Goal: Use online tool/utility: Utilize a website feature to perform a specific function

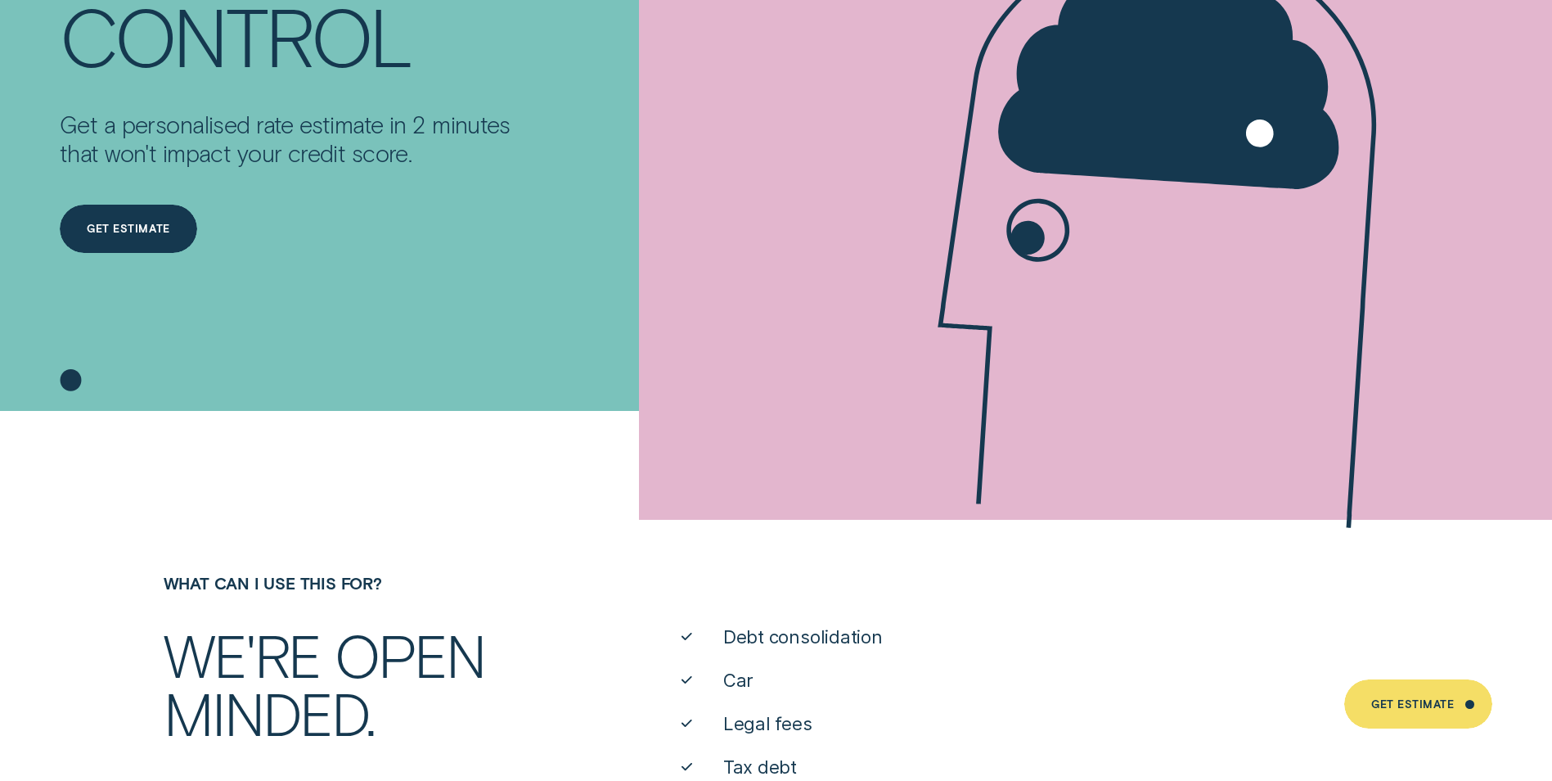
scroll to position [409, 0]
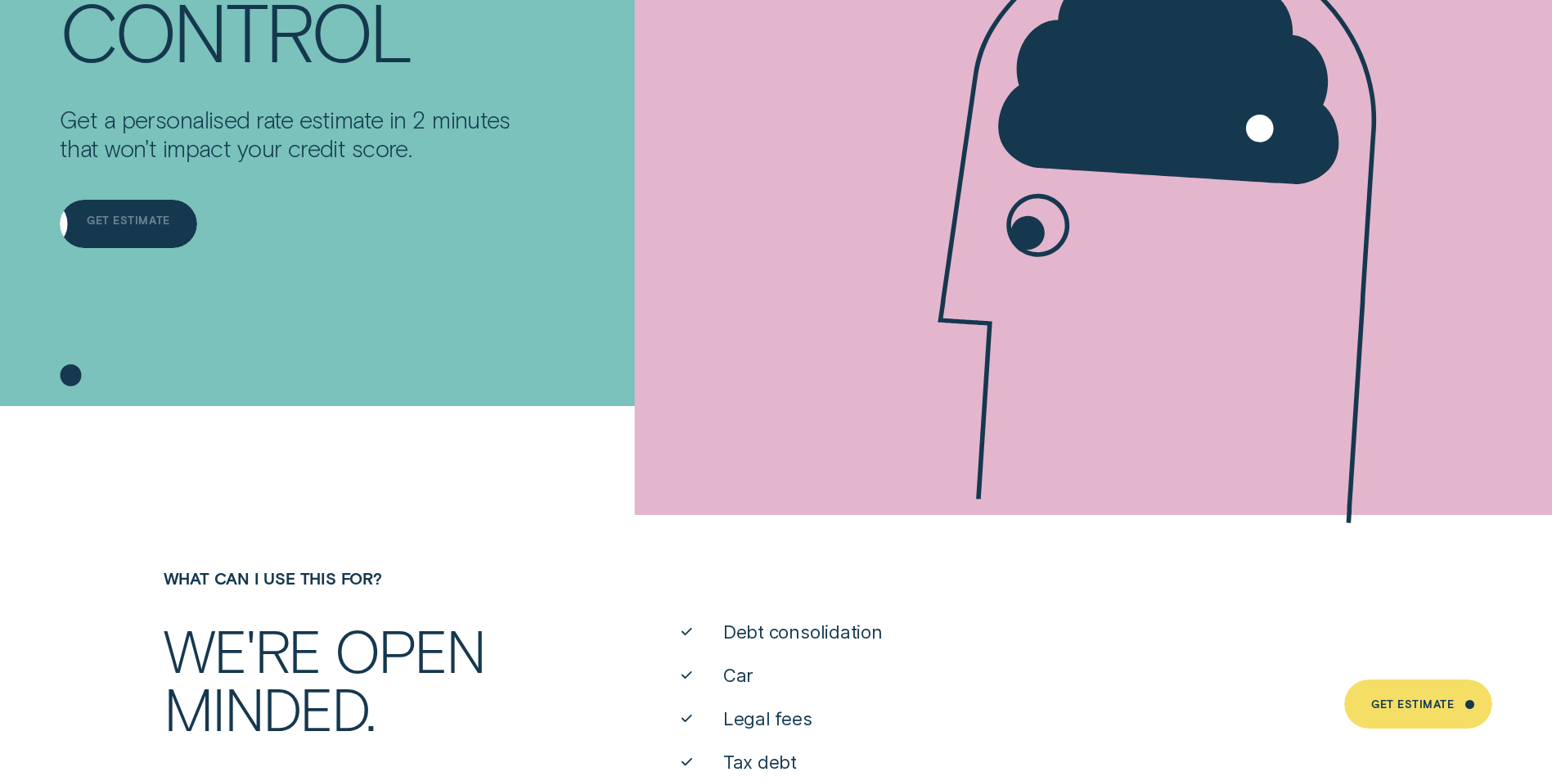
click at [119, 209] on div "Get Estimate" at bounding box center [128, 224] width 137 height 49
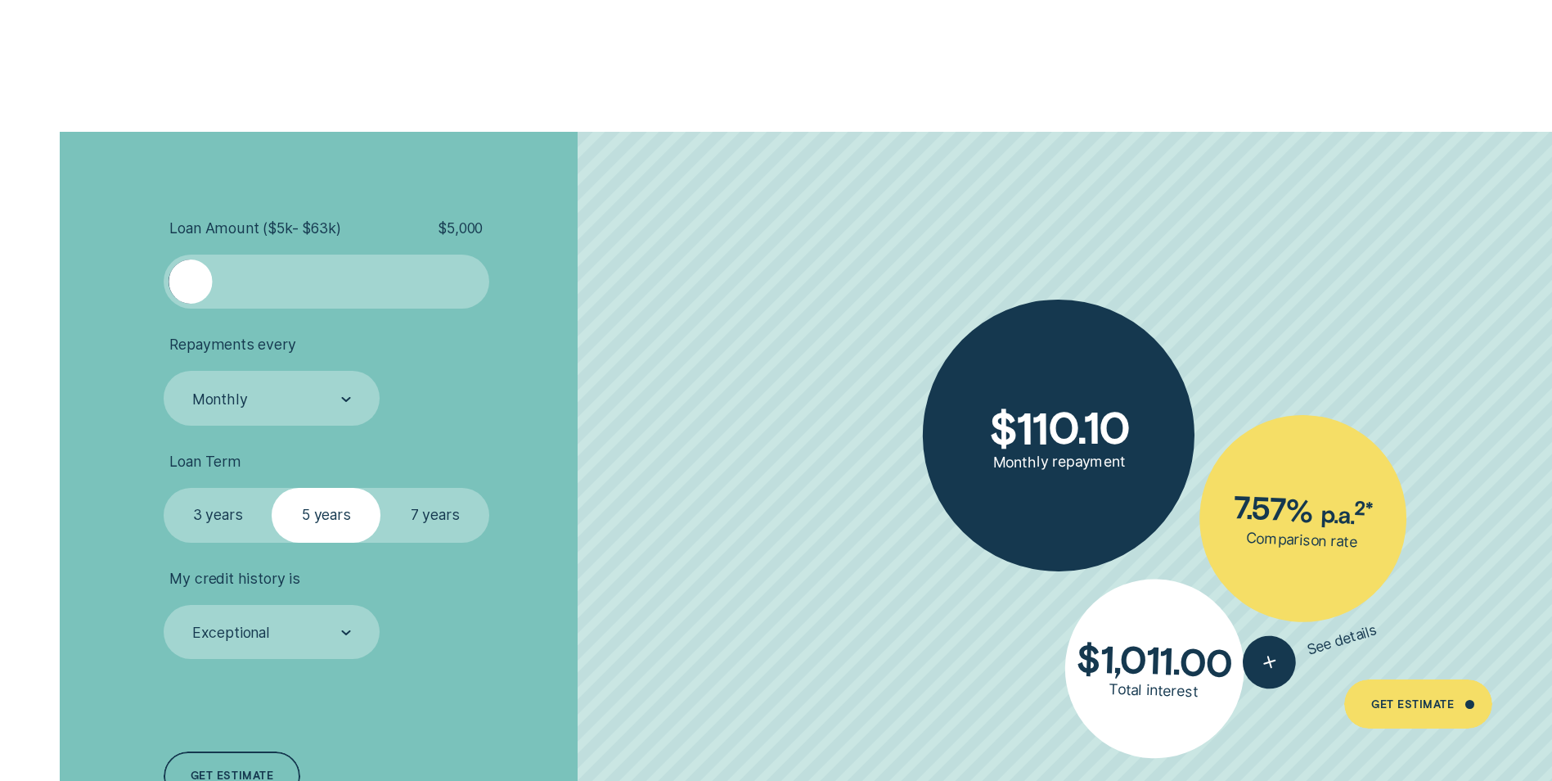
scroll to position [3682, 0]
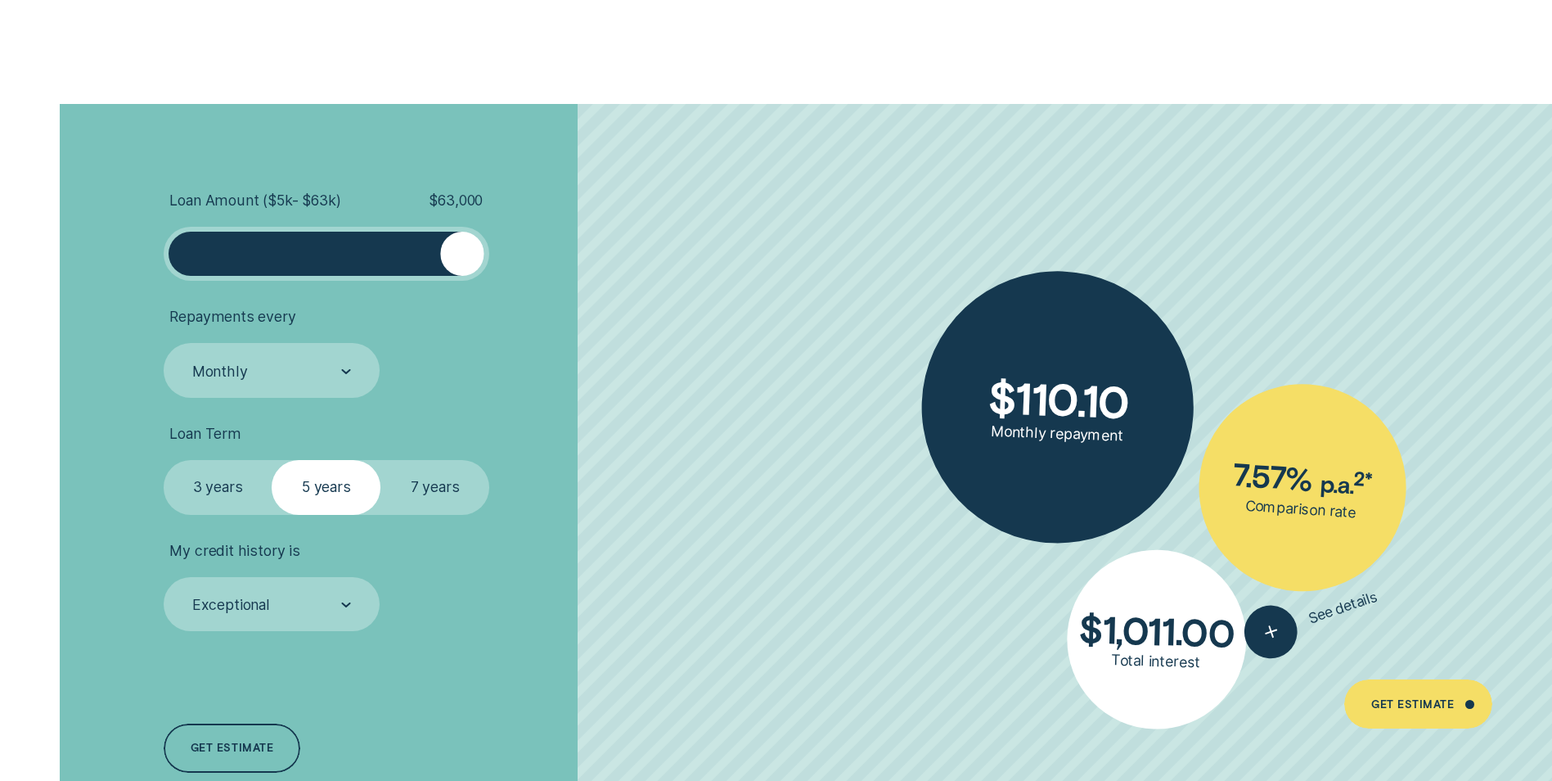
drag, startPoint x: 191, startPoint y: 250, endPoint x: 527, endPoint y: 256, distance: 336.4
click at [527, 256] on li "Loan Amount ( $5k - $63k ) $ 63,000" at bounding box center [414, 236] width 500 height 90
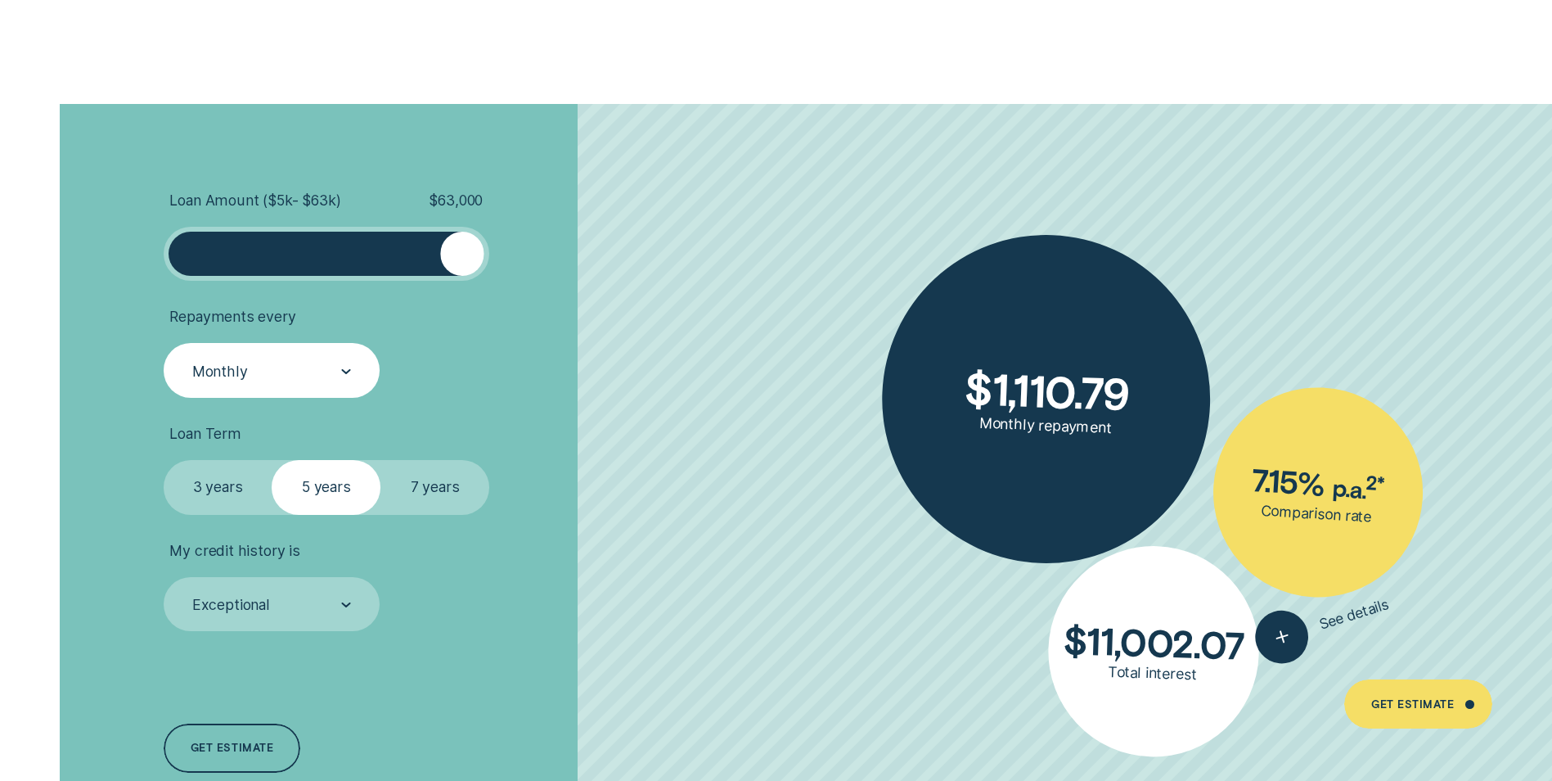
click at [315, 367] on div "Monthly" at bounding box center [271, 371] width 160 height 20
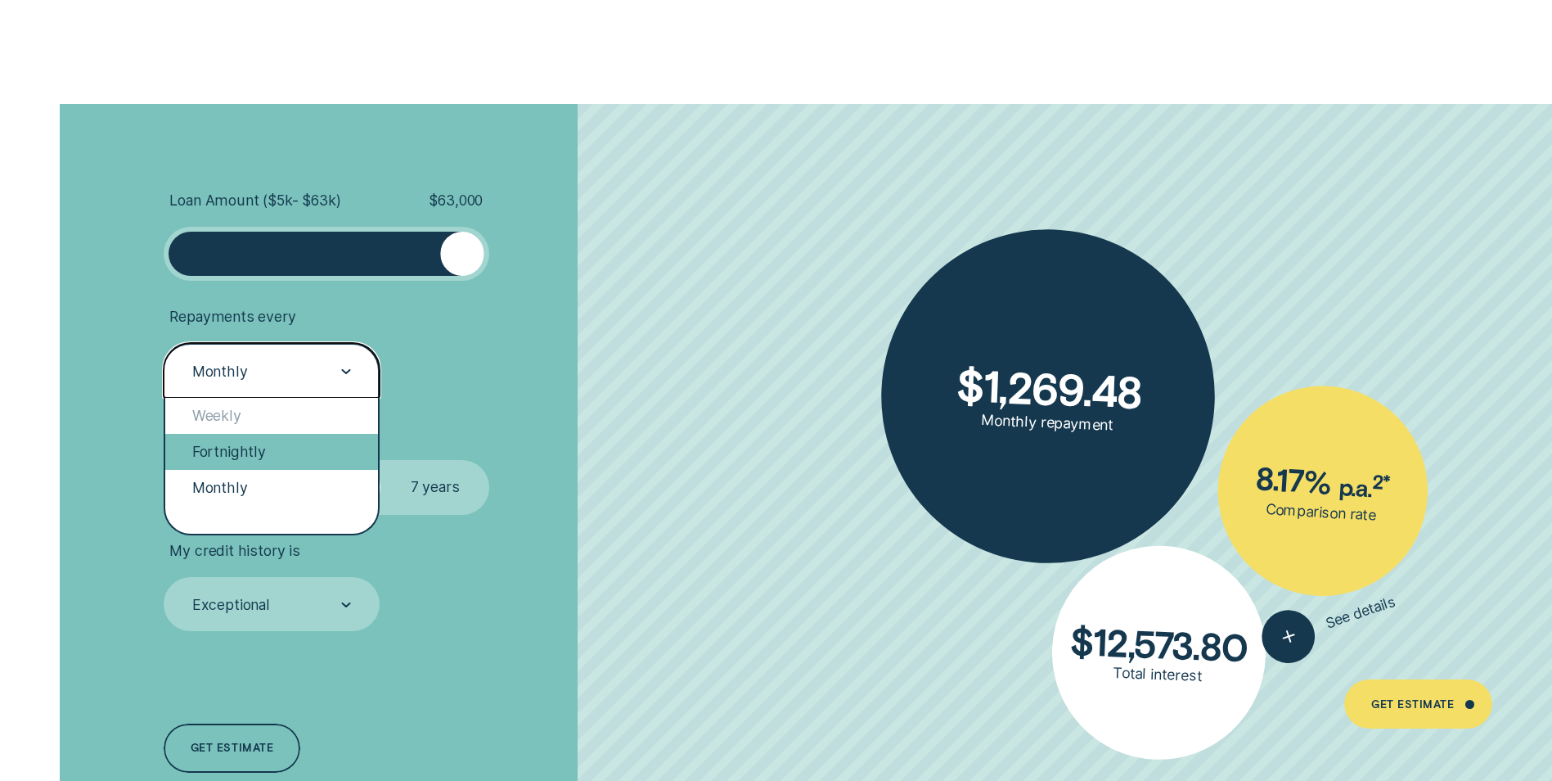
click at [244, 439] on div "Fortnightly" at bounding box center [271, 452] width 213 height 36
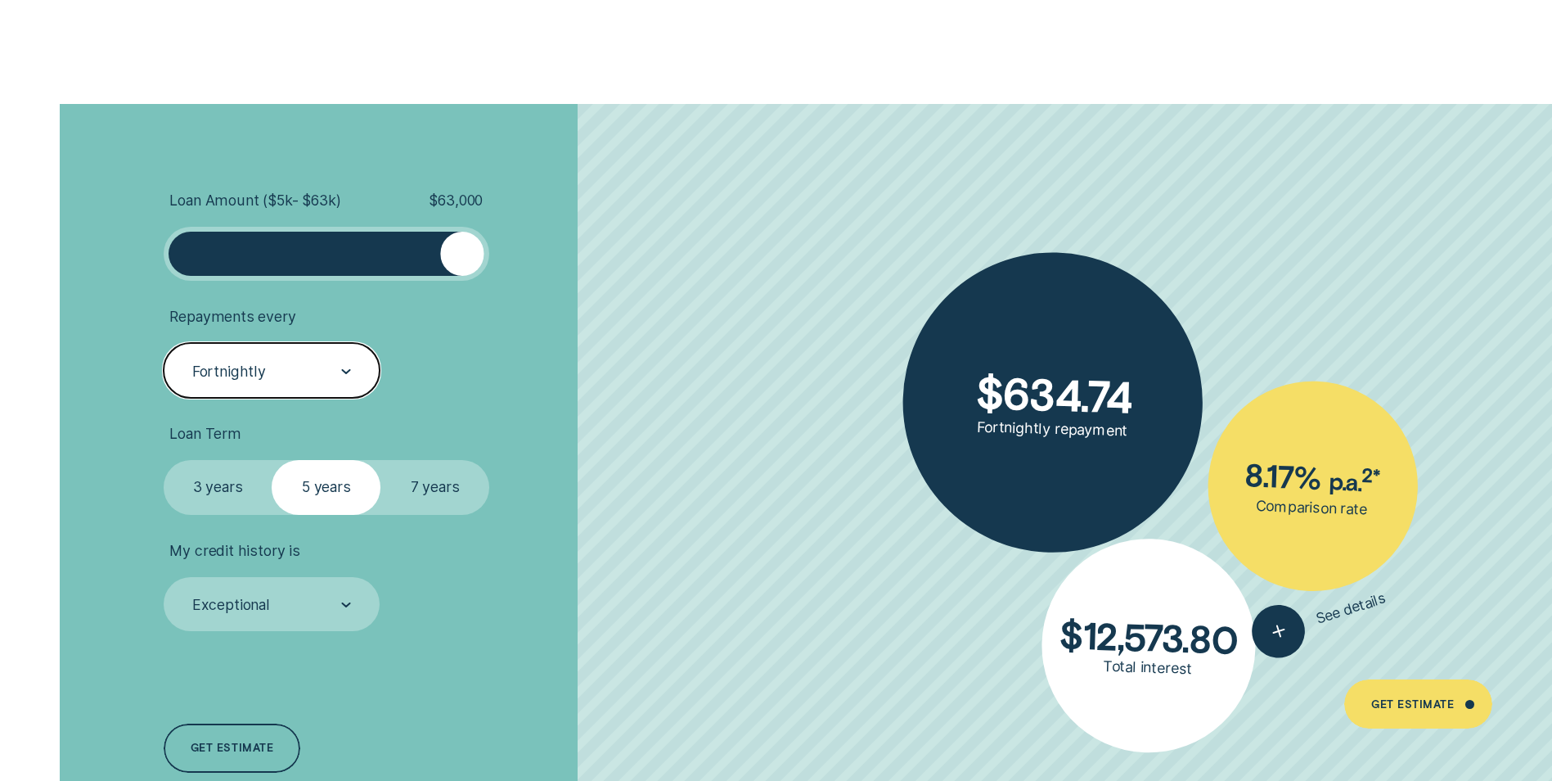
click at [435, 495] on label "7 years" at bounding box center [435, 487] width 109 height 54
click at [381, 460] on input "7 years" at bounding box center [381, 460] width 0 height 0
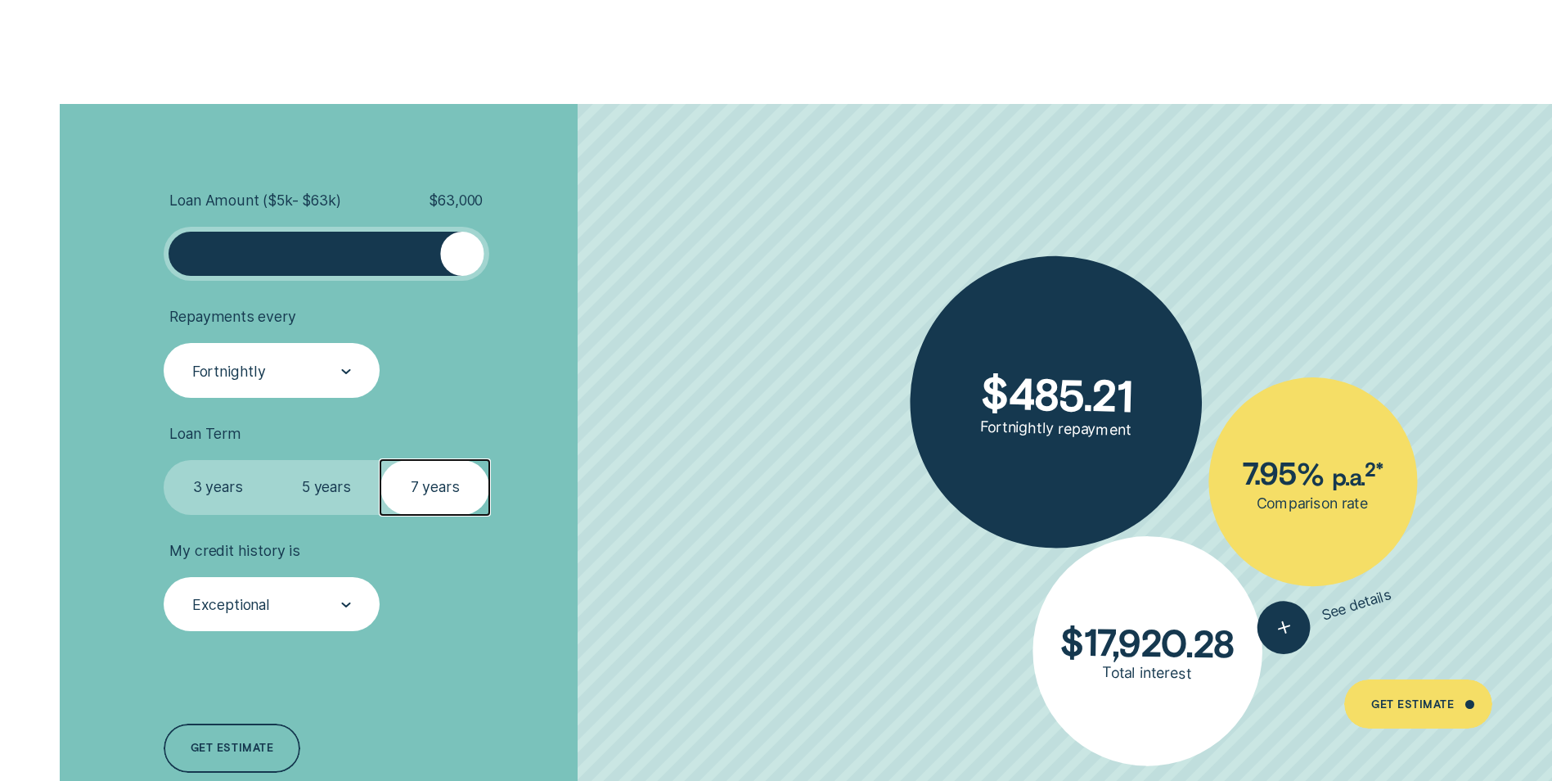
click at [327, 601] on div "Exceptional" at bounding box center [271, 605] width 160 height 20
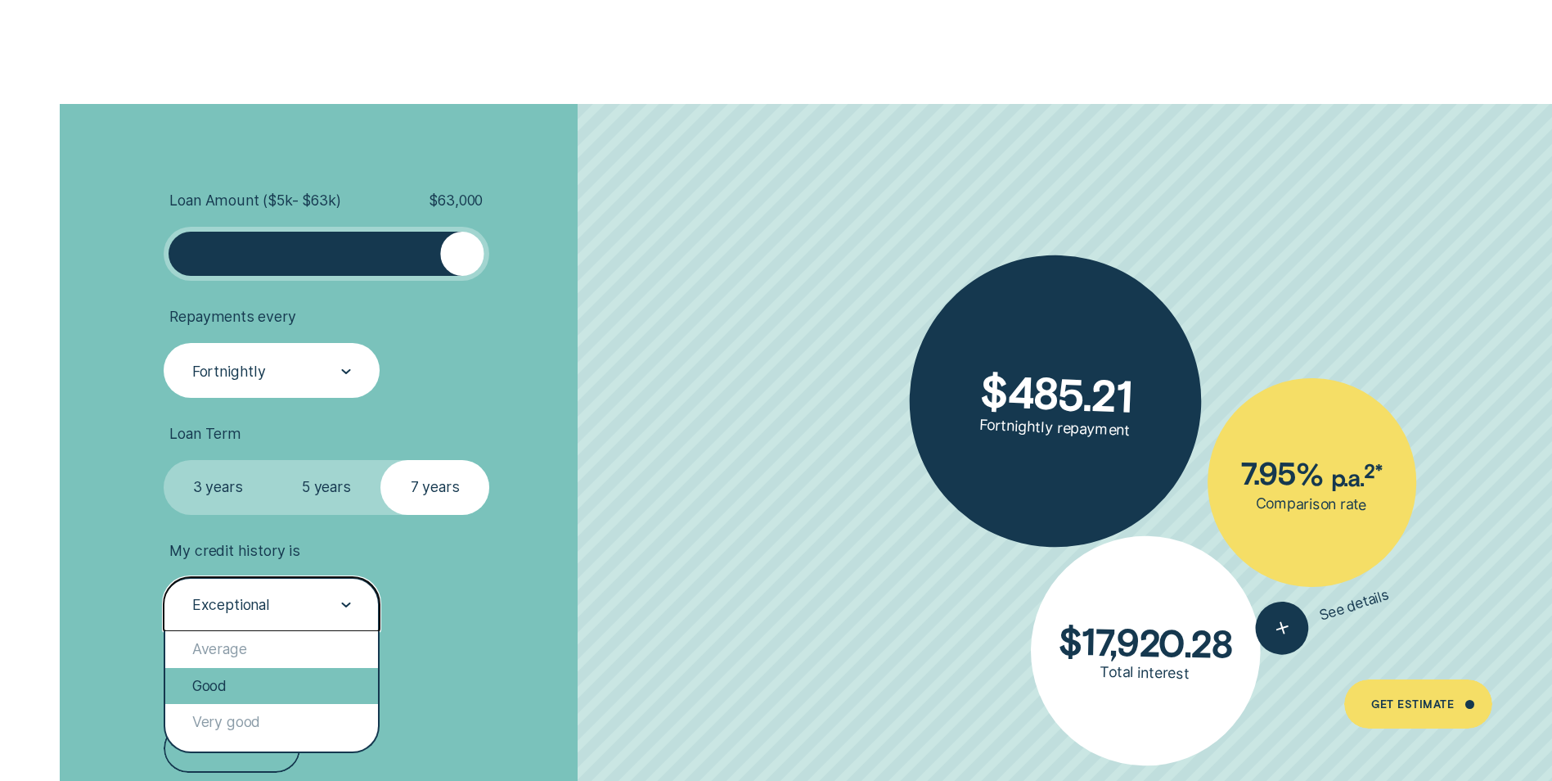
click at [275, 678] on div "Good" at bounding box center [271, 686] width 213 height 36
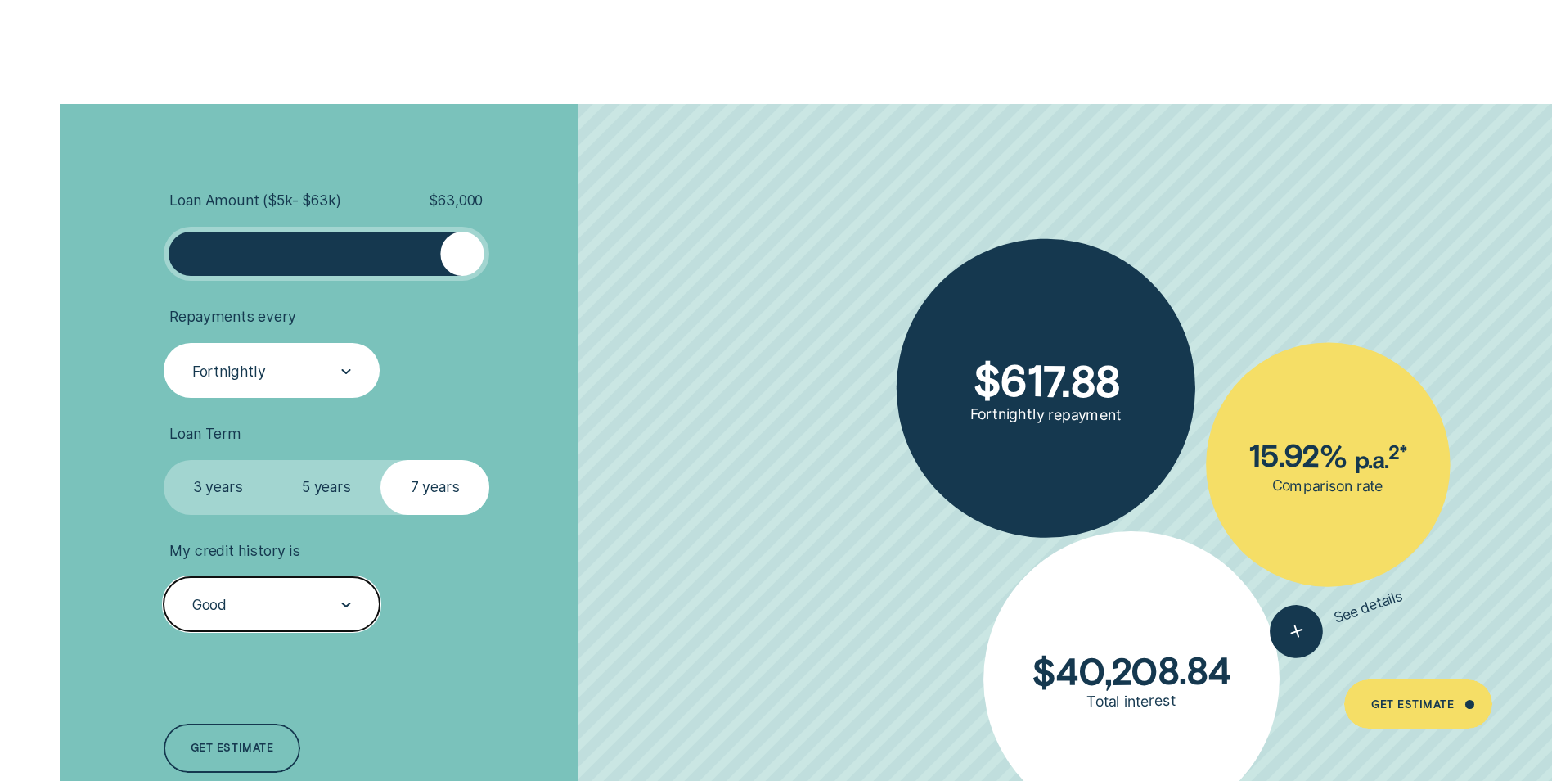
click at [310, 609] on div "Good" at bounding box center [271, 605] width 160 height 20
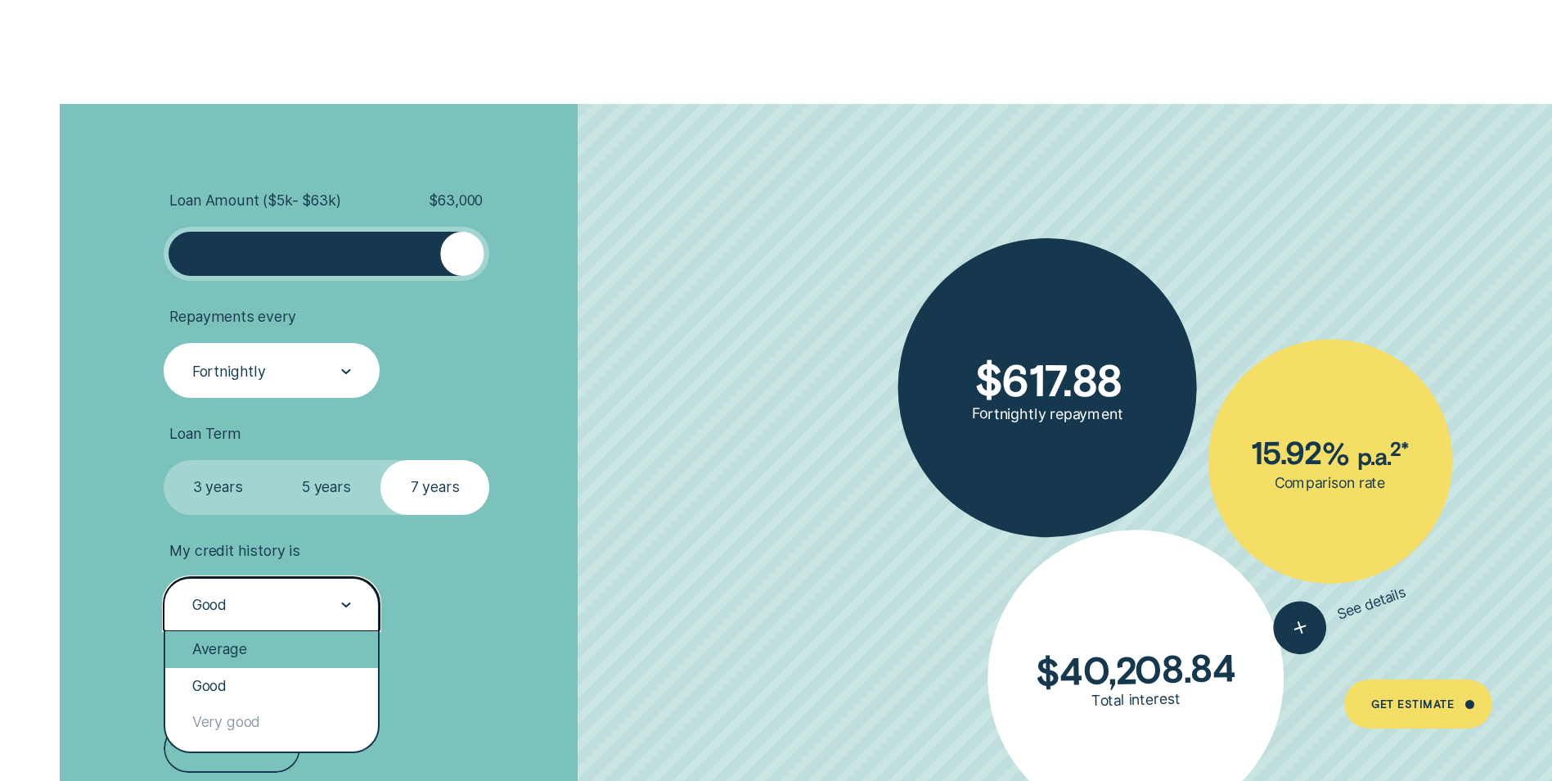
click at [273, 660] on div "Average" at bounding box center [271, 649] width 213 height 36
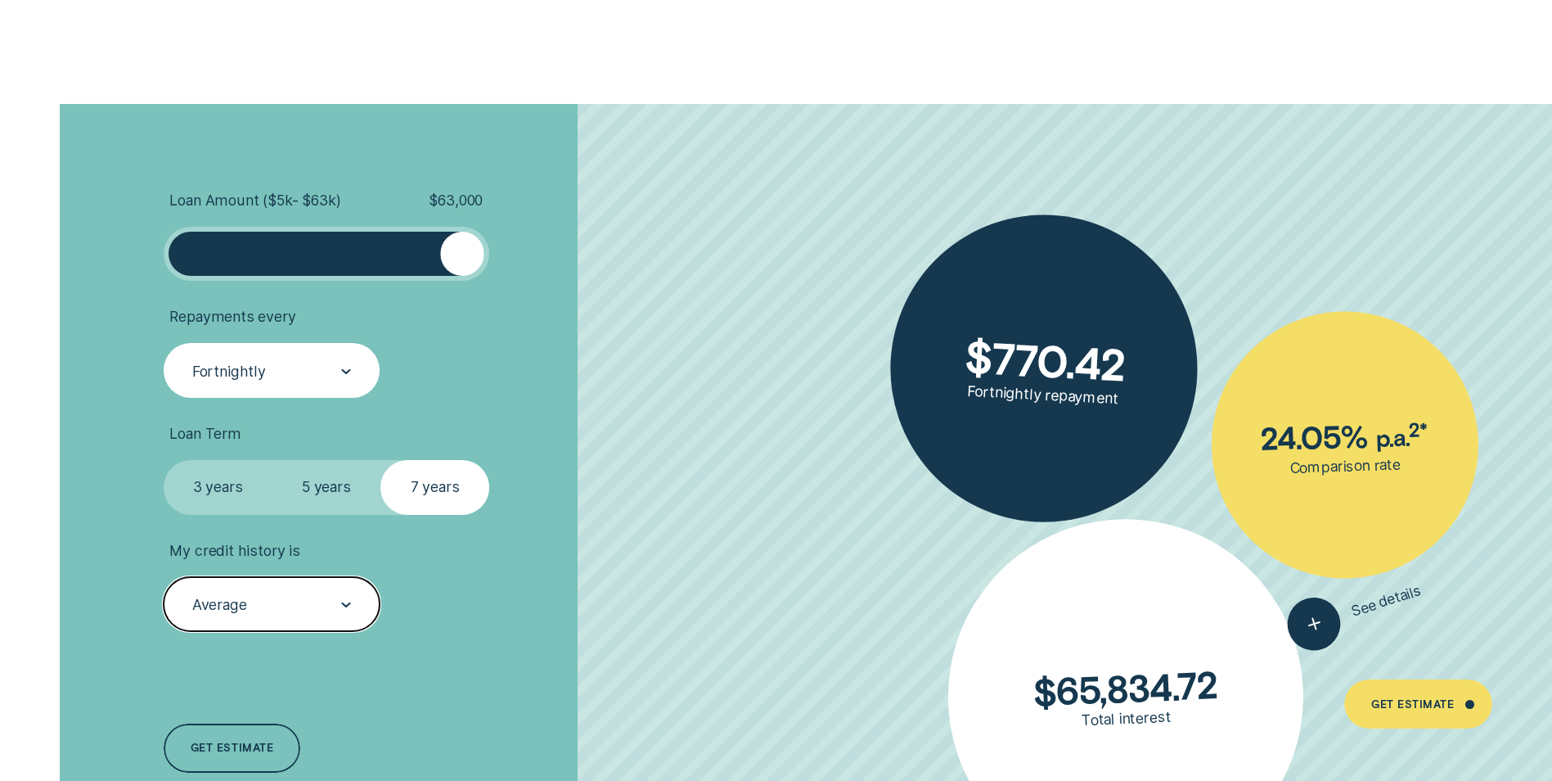
click at [303, 597] on div "Average" at bounding box center [271, 605] width 160 height 20
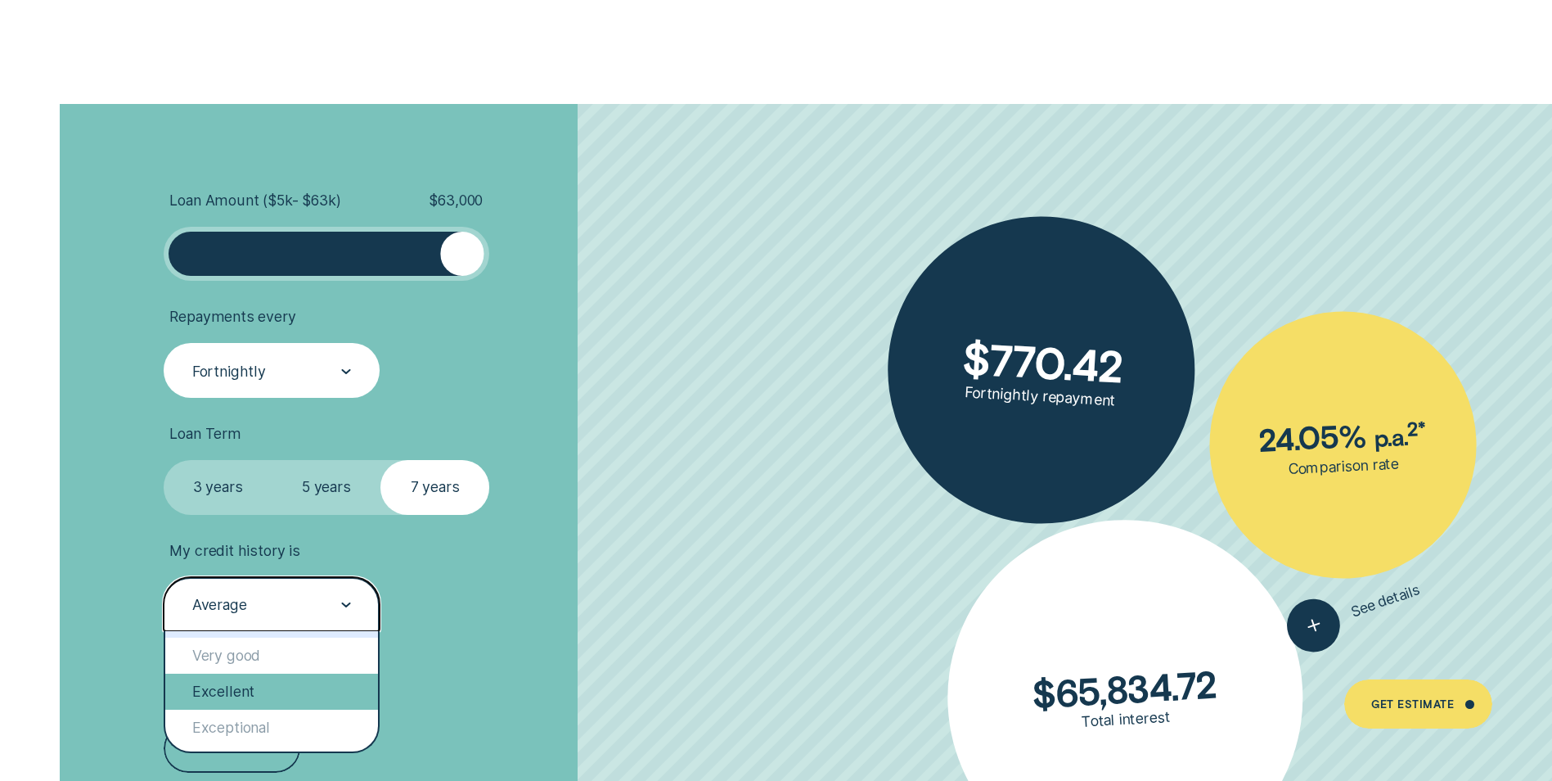
scroll to position [82, 0]
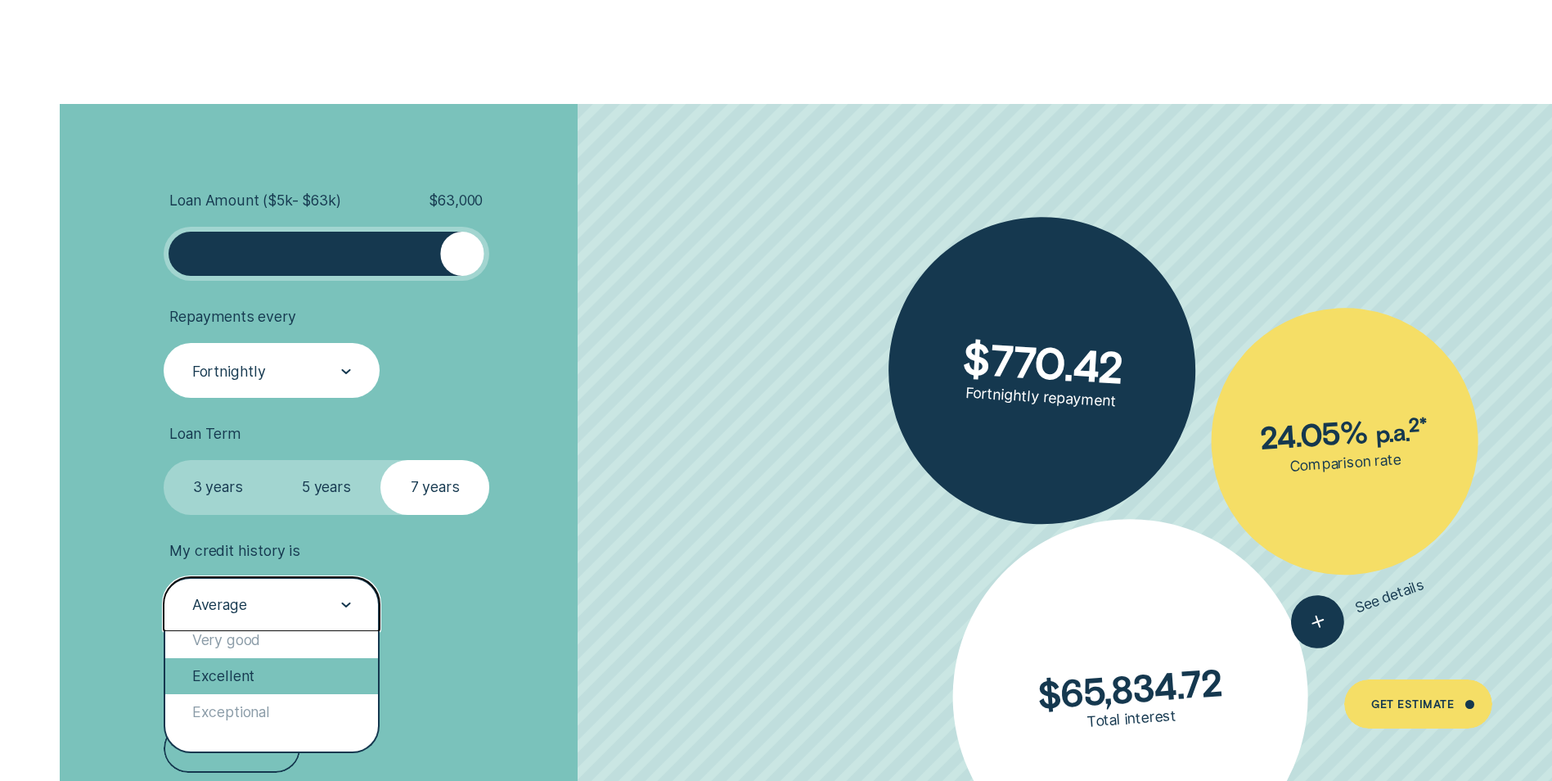
click at [294, 678] on div "Excellent" at bounding box center [271, 676] width 213 height 36
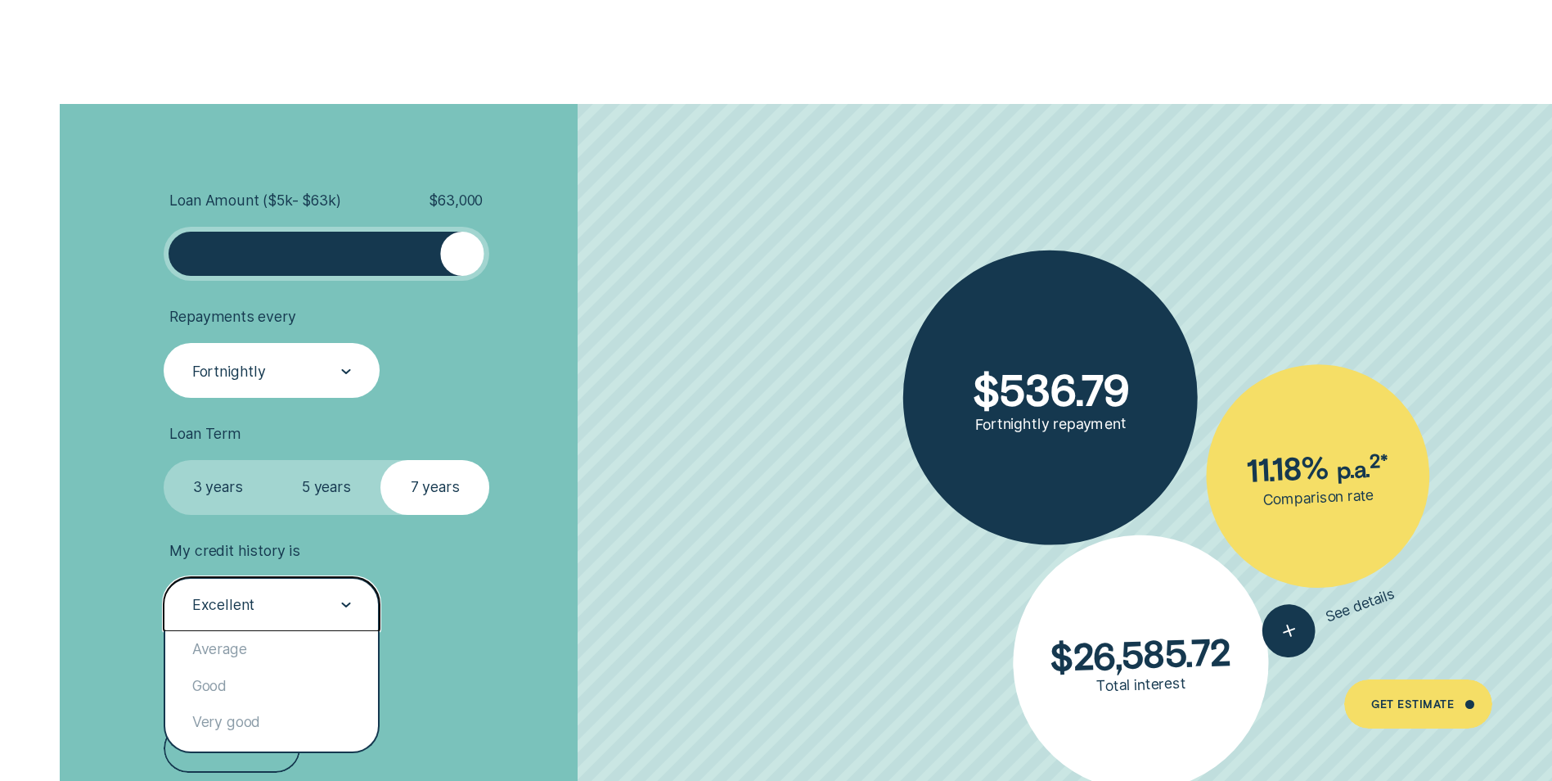
click at [319, 603] on div "Excellent" at bounding box center [271, 605] width 160 height 20
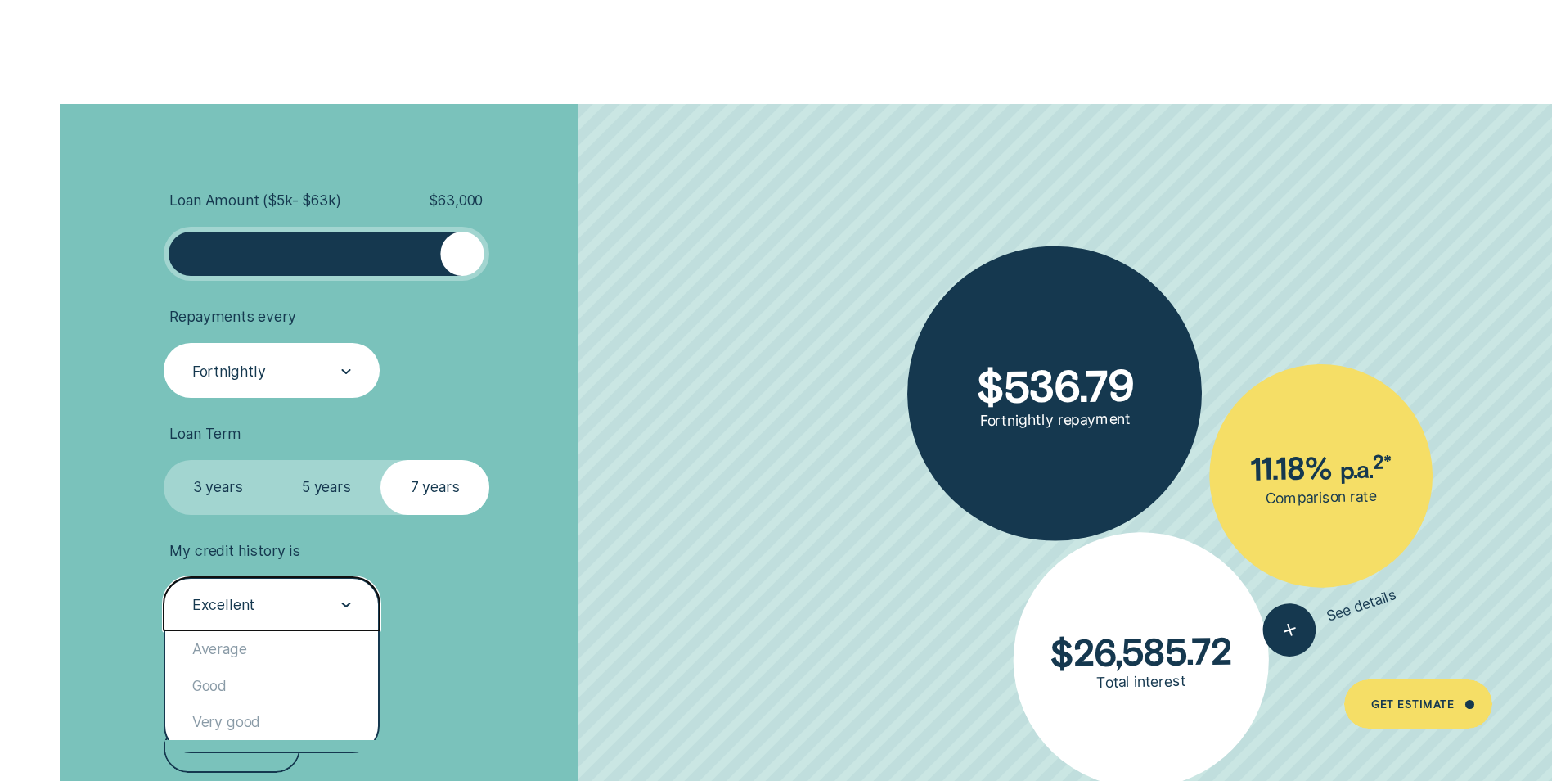
scroll to position [88, 0]
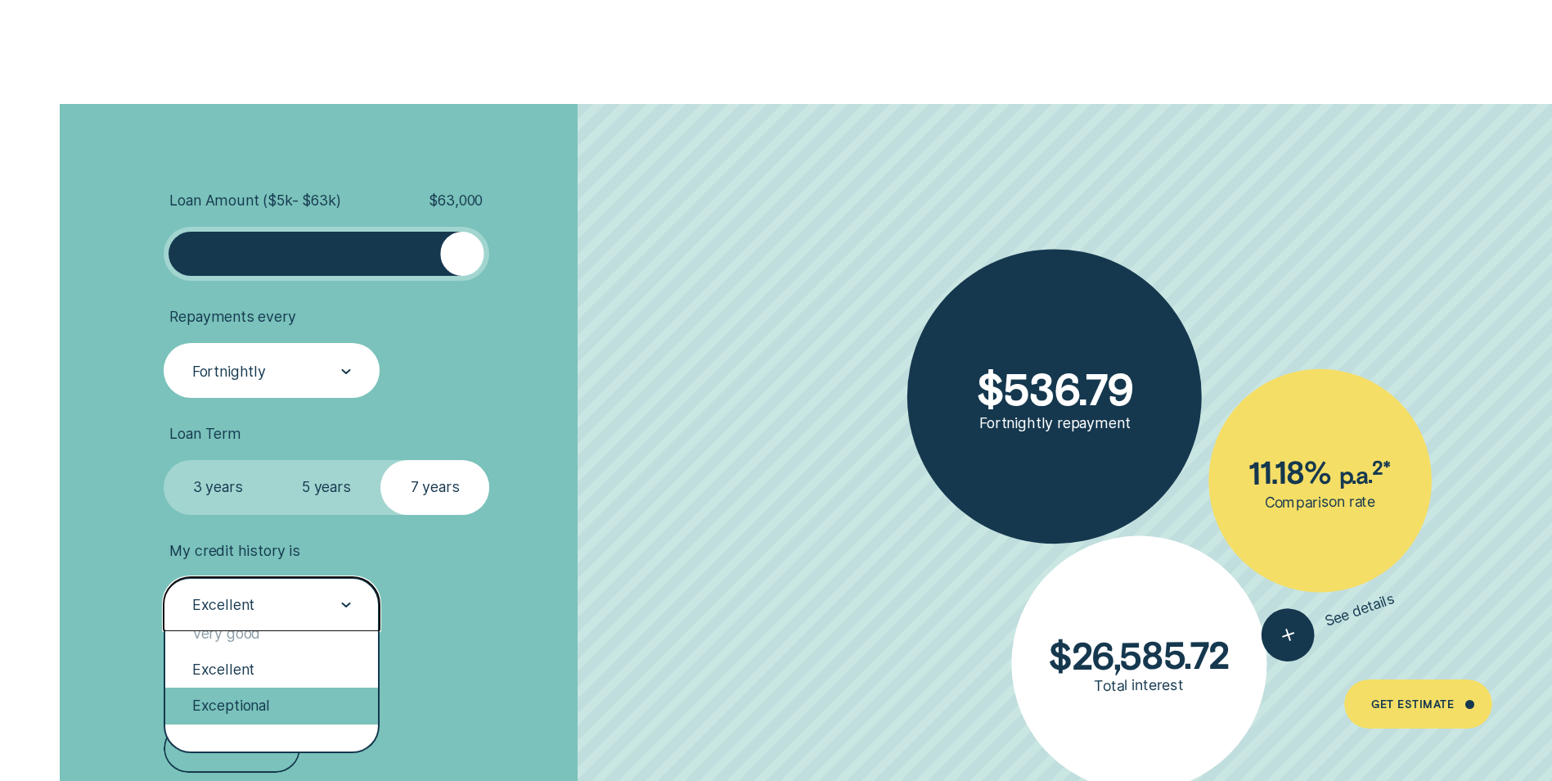
click at [273, 701] on div "Exceptional" at bounding box center [271, 705] width 213 height 36
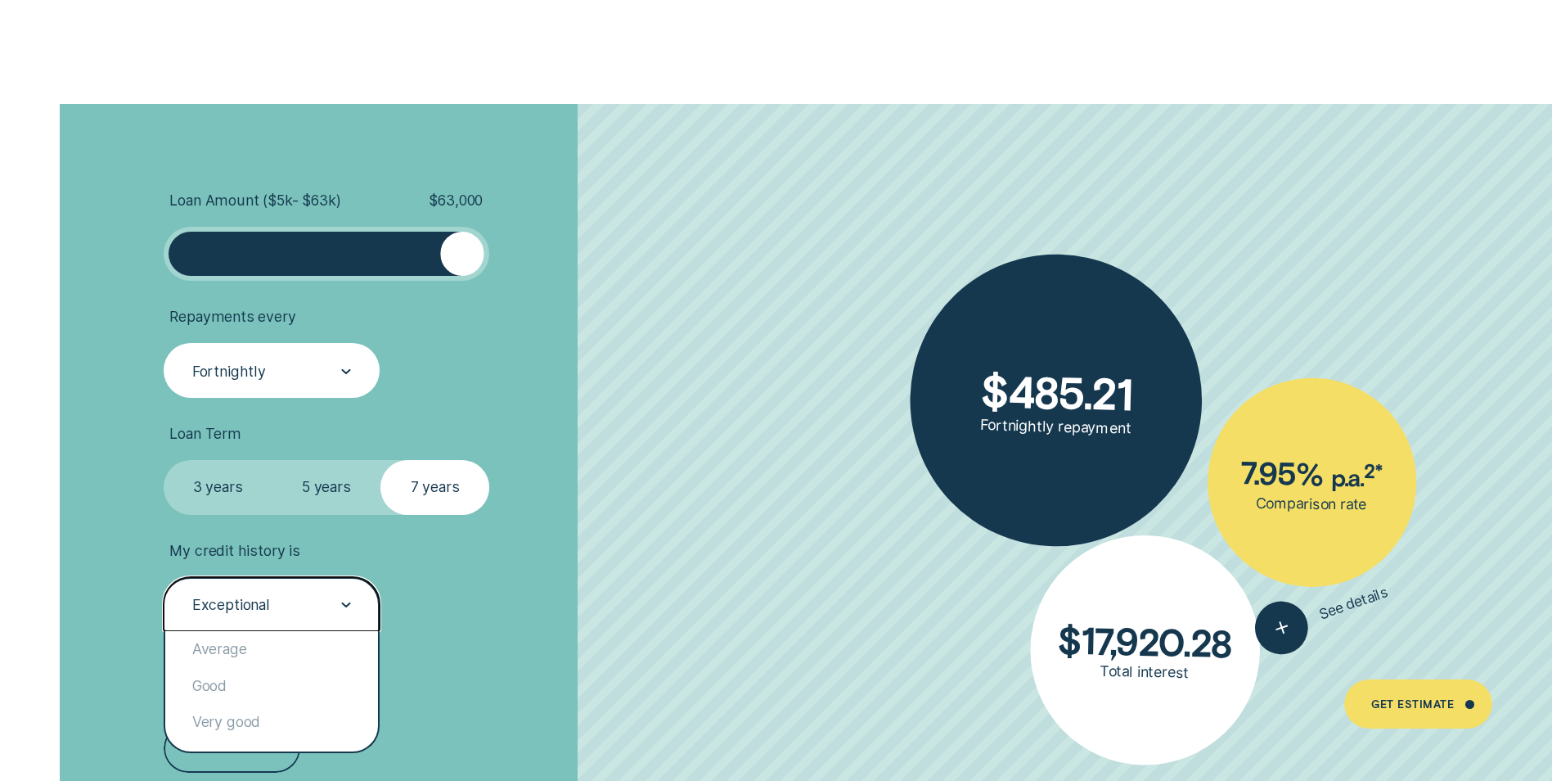
click at [297, 584] on div "Exceptional" at bounding box center [272, 604] width 216 height 54
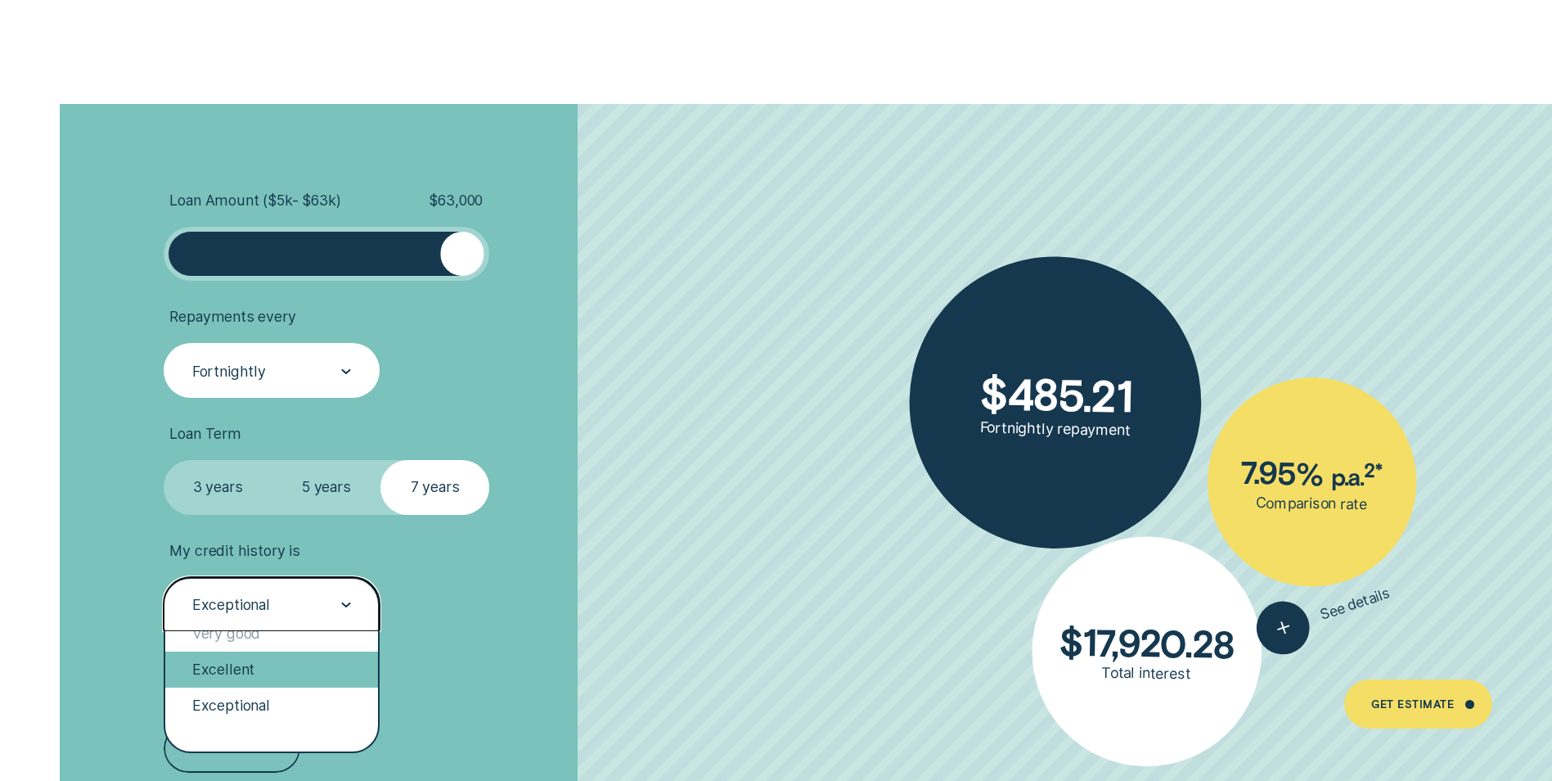
click at [284, 666] on div "Excellent" at bounding box center [271, 669] width 213 height 36
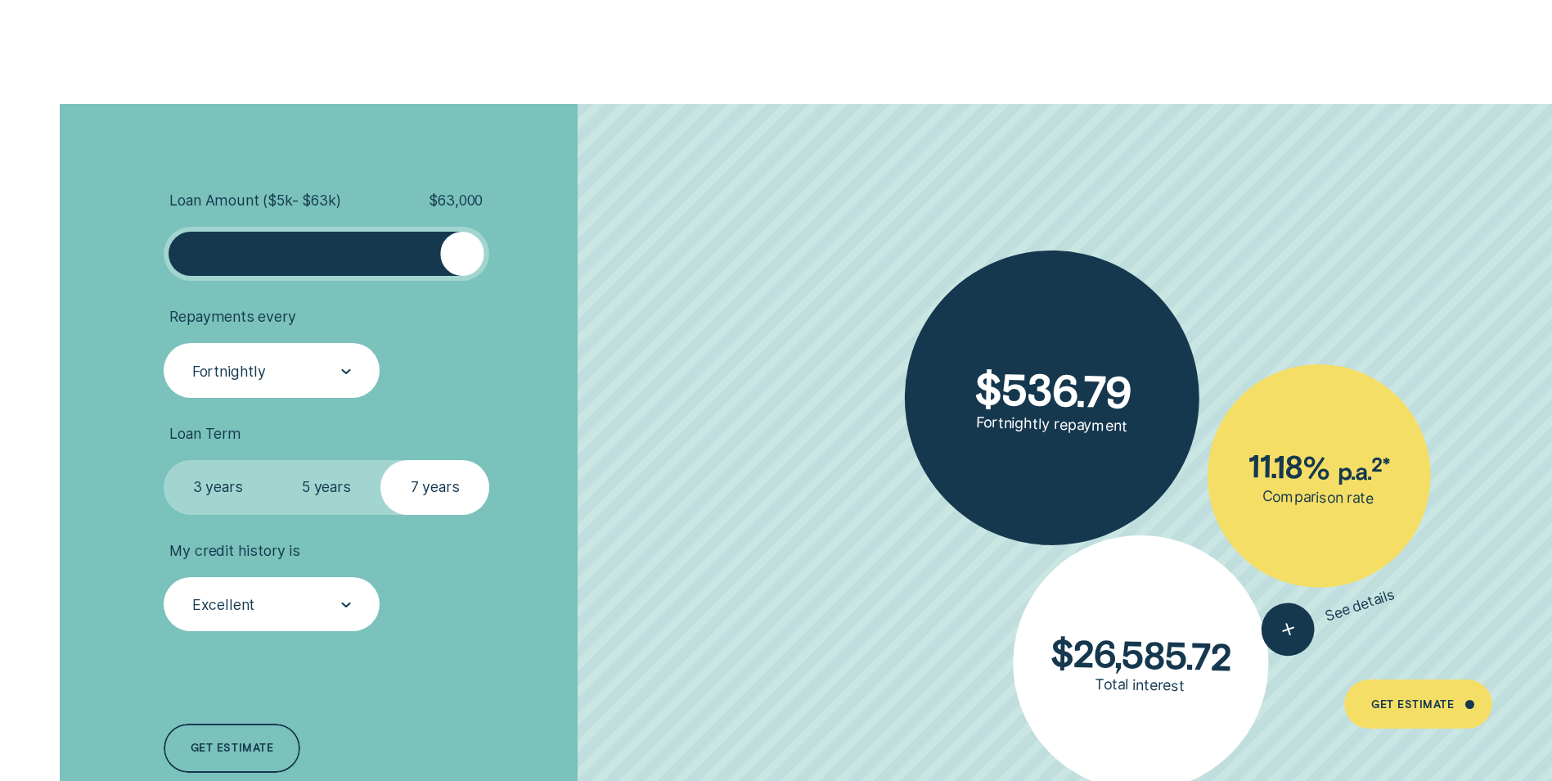
click at [634, 633] on div "Loan Amount ( $5k - $63k ) $ 63,000 Repayments every Fortnightly Loan Term Sele…" at bounding box center [414, 483] width 518 height 758
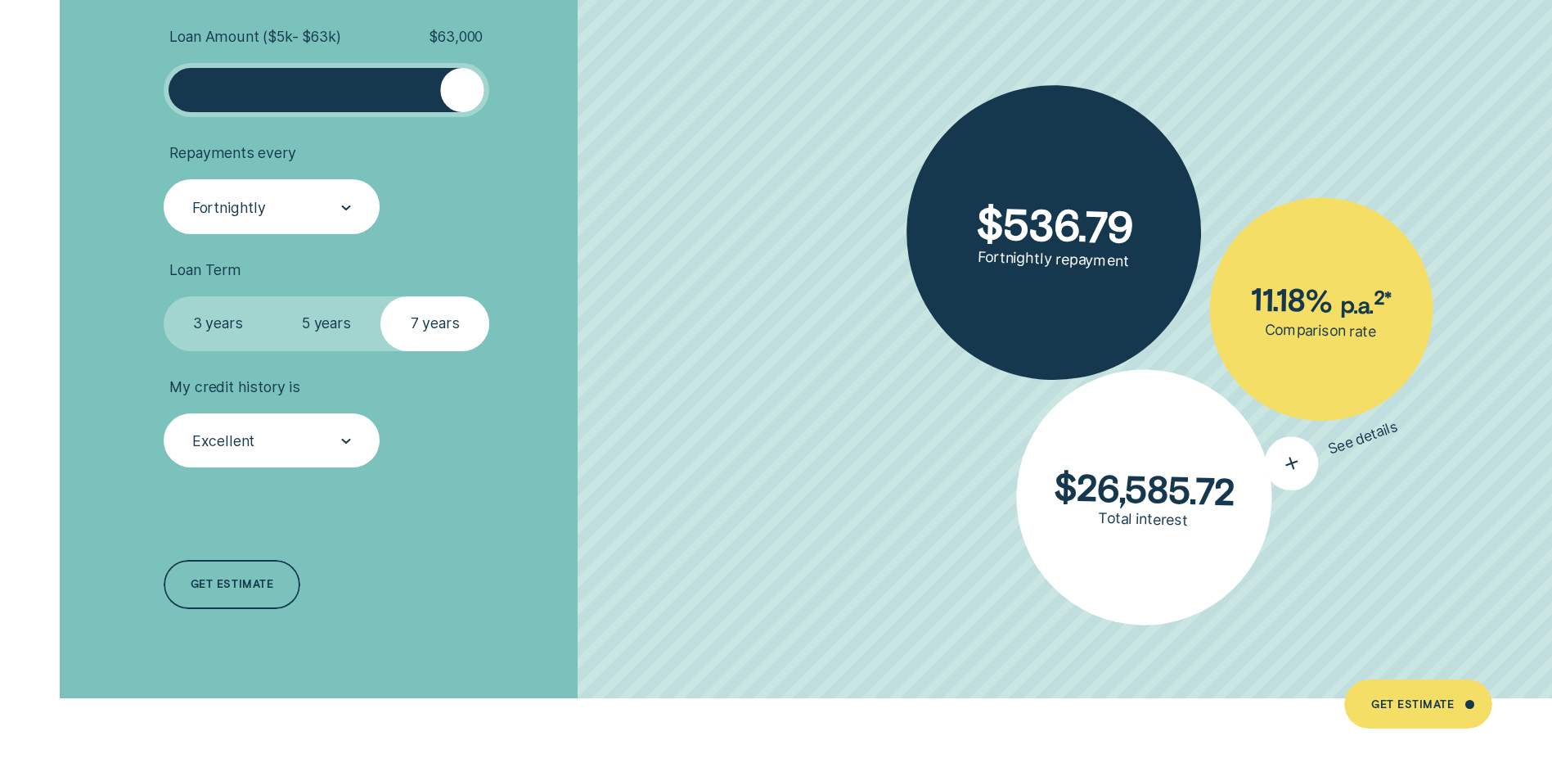
click at [1309, 478] on div "button" at bounding box center [1292, 464] width 70 height 70
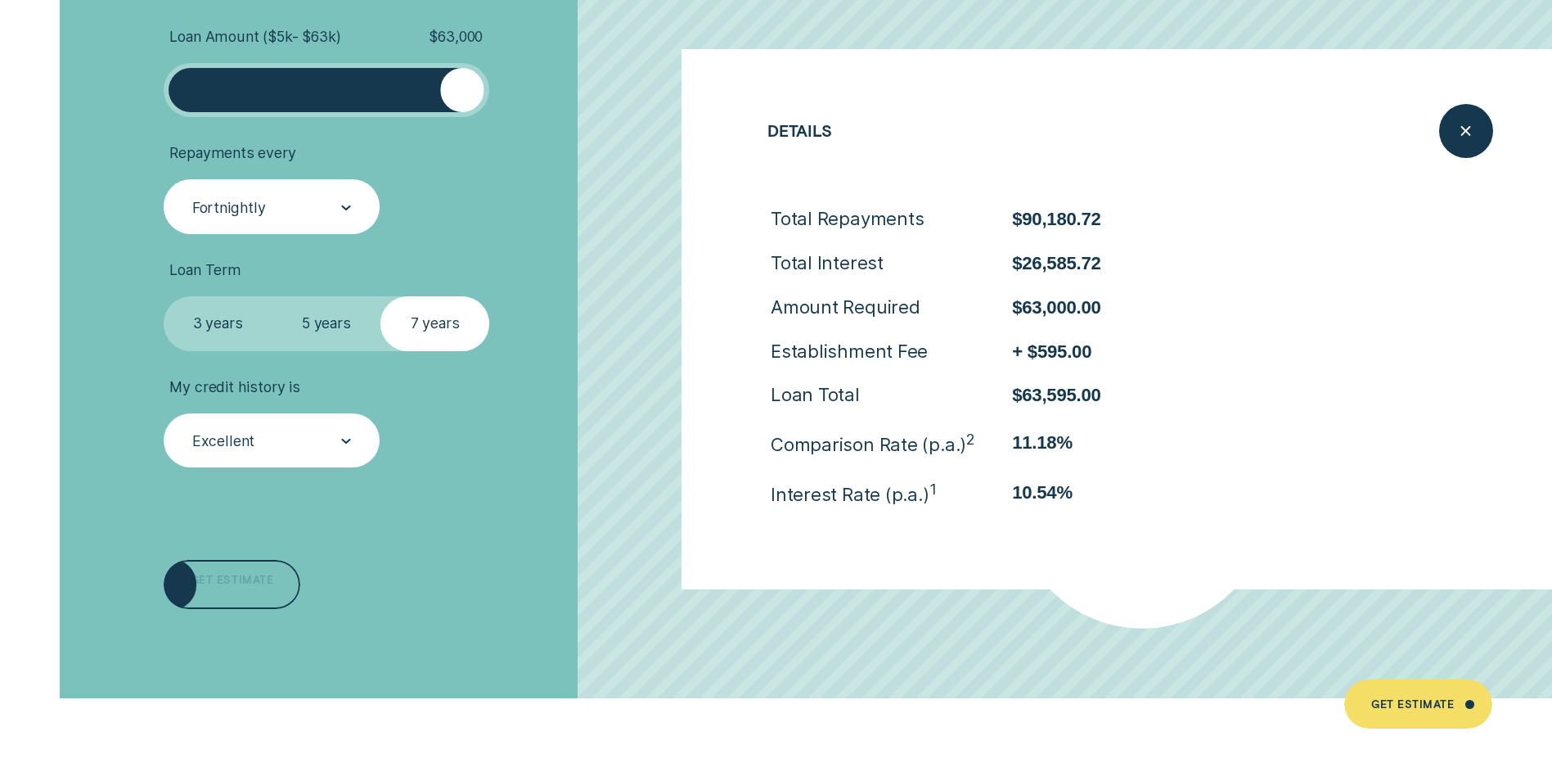
click at [272, 586] on div "Get estimate" at bounding box center [232, 587] width 83 height 10
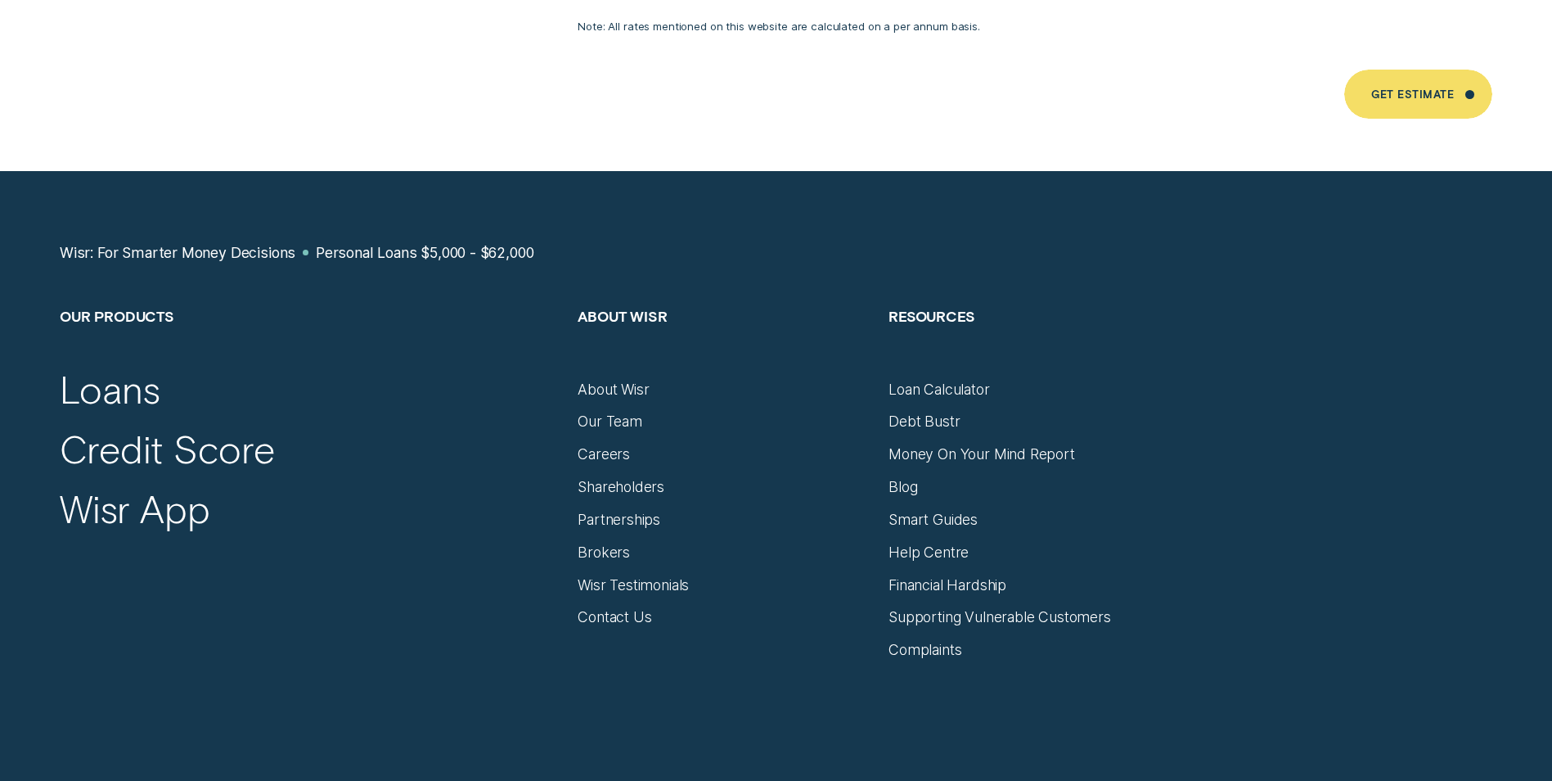
scroll to position [11039, 0]
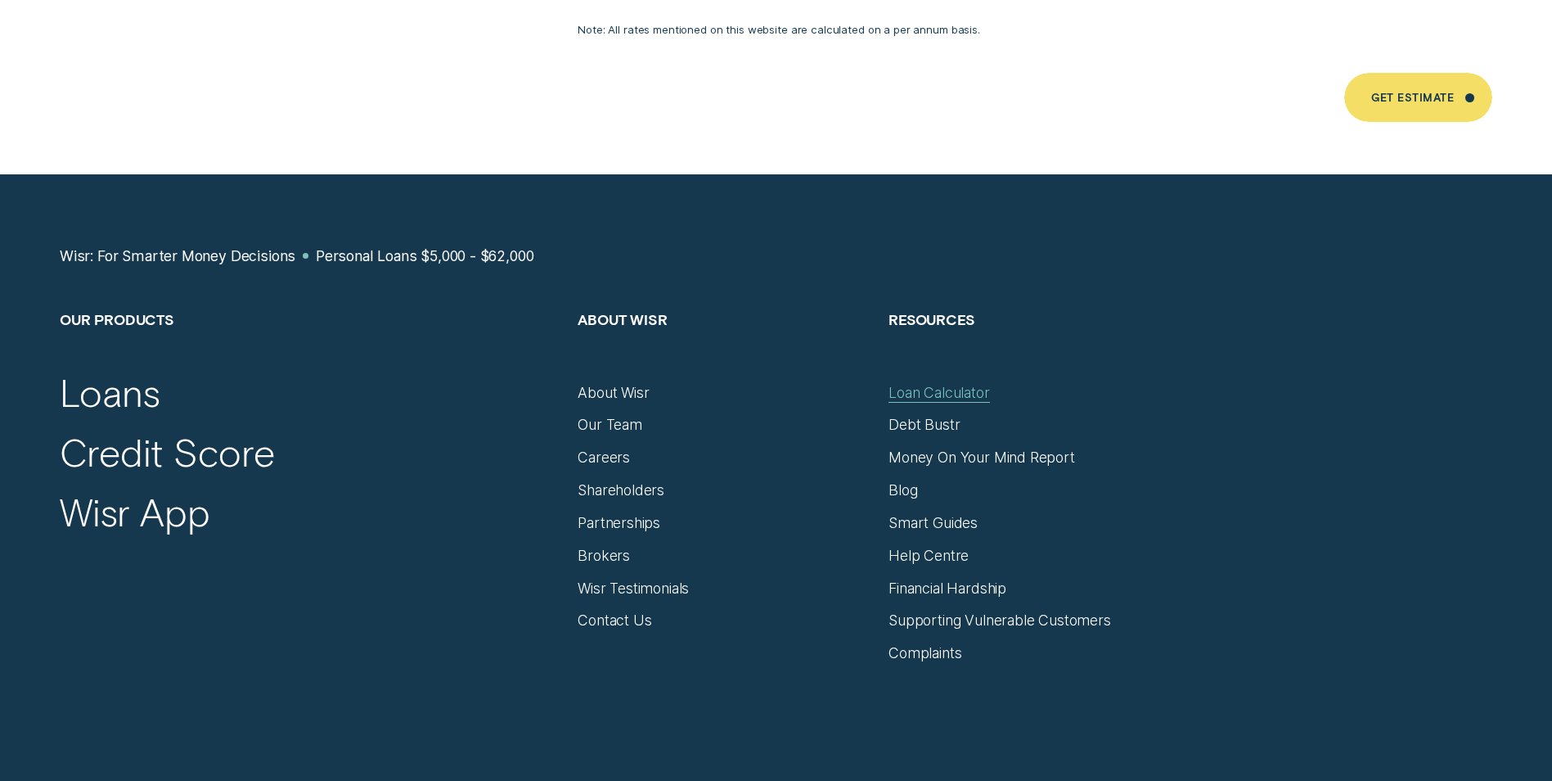
click at [949, 384] on div "Loan Calculator" at bounding box center [939, 393] width 101 height 18
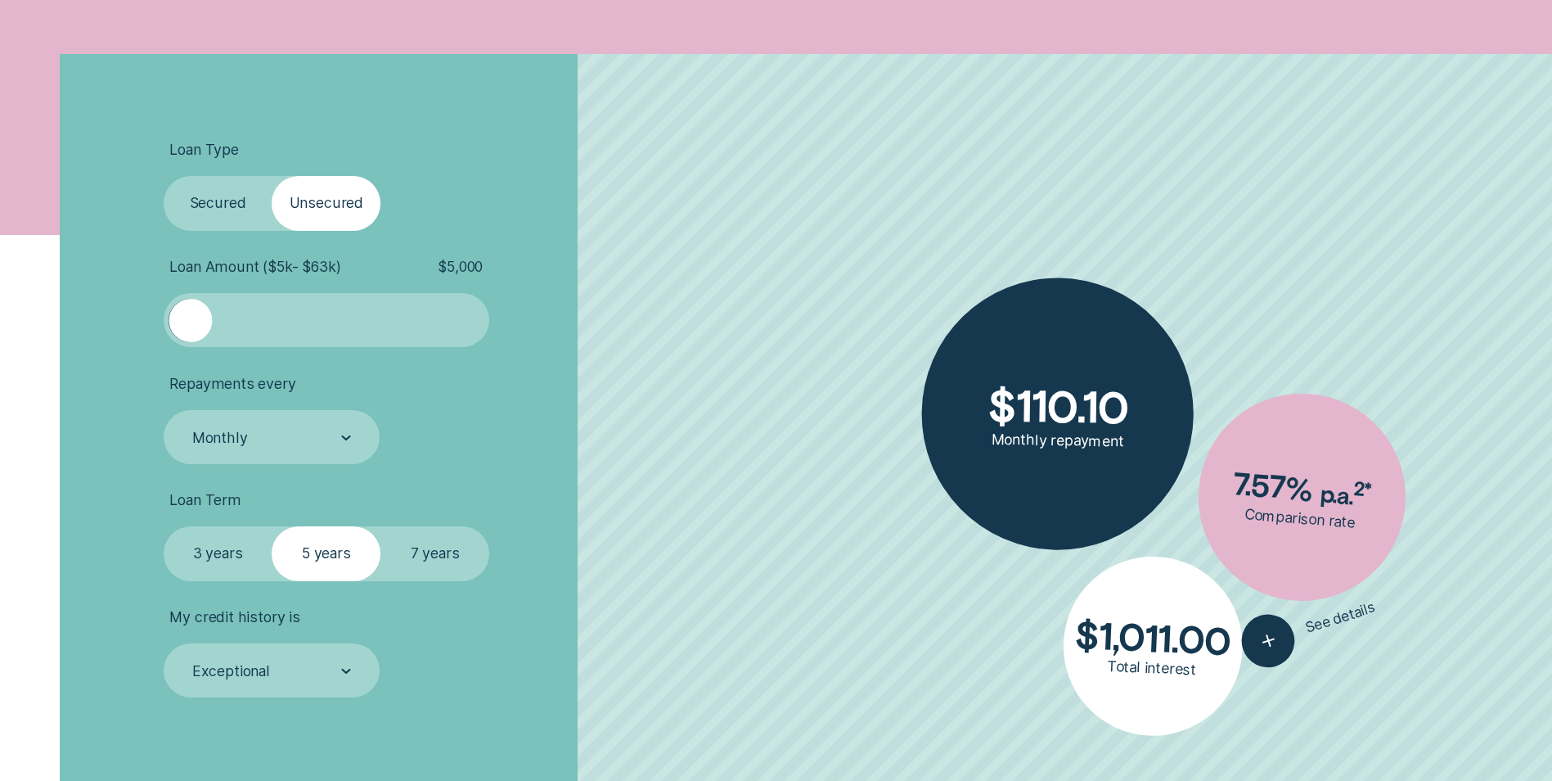
scroll to position [491, 0]
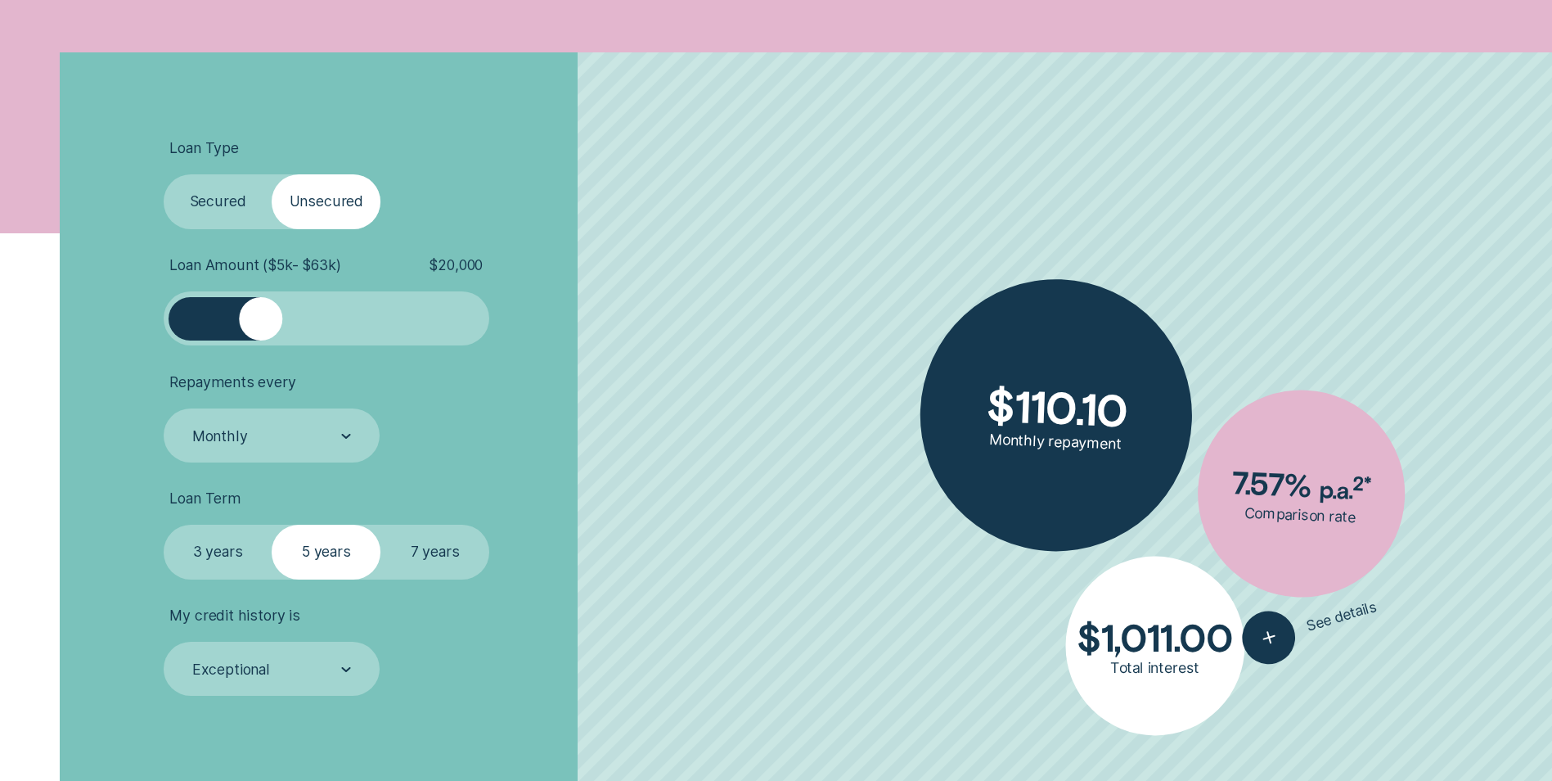
drag, startPoint x: 222, startPoint y: 308, endPoint x: 643, endPoint y: 310, distance: 421.4
click at [647, 311] on li "Loan Amount ( $5k - $63k ) $ 20,000" at bounding box center [414, 301] width 500 height 90
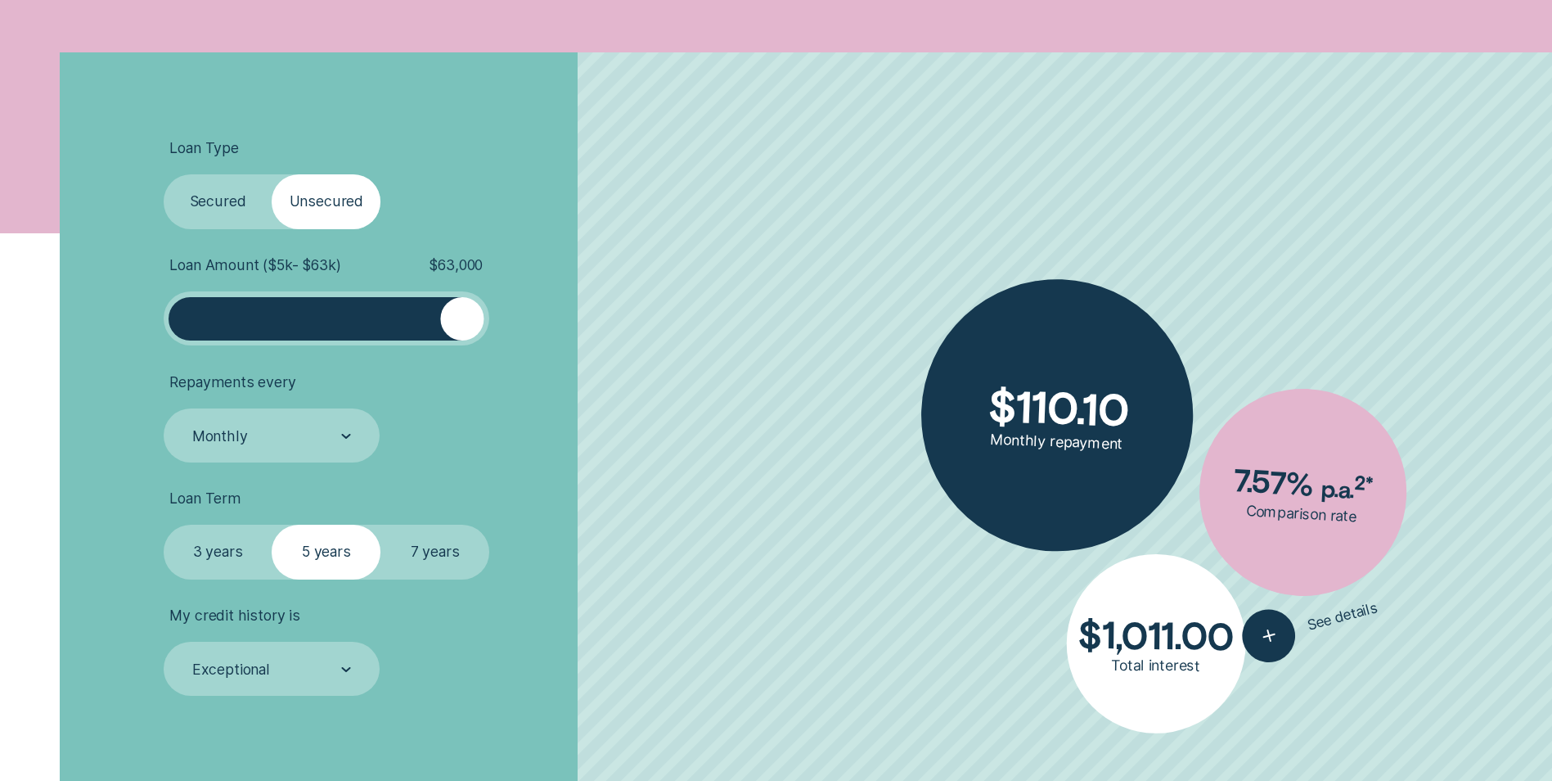
click at [227, 198] on label "Secured" at bounding box center [218, 201] width 109 height 54
click at [164, 174] on input "Secured" at bounding box center [164, 174] width 0 height 0
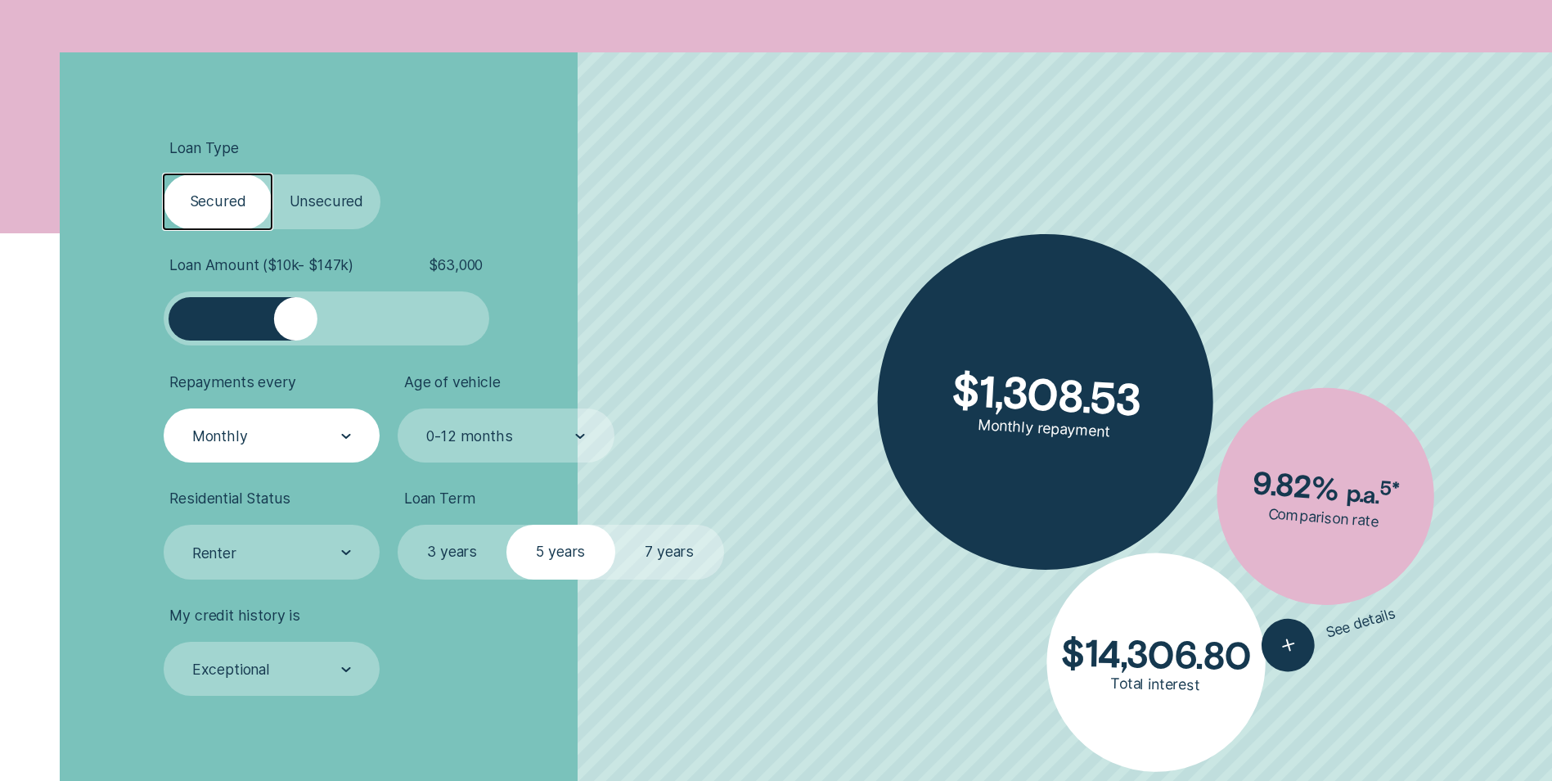
click at [314, 433] on div "Monthly" at bounding box center [271, 436] width 160 height 20
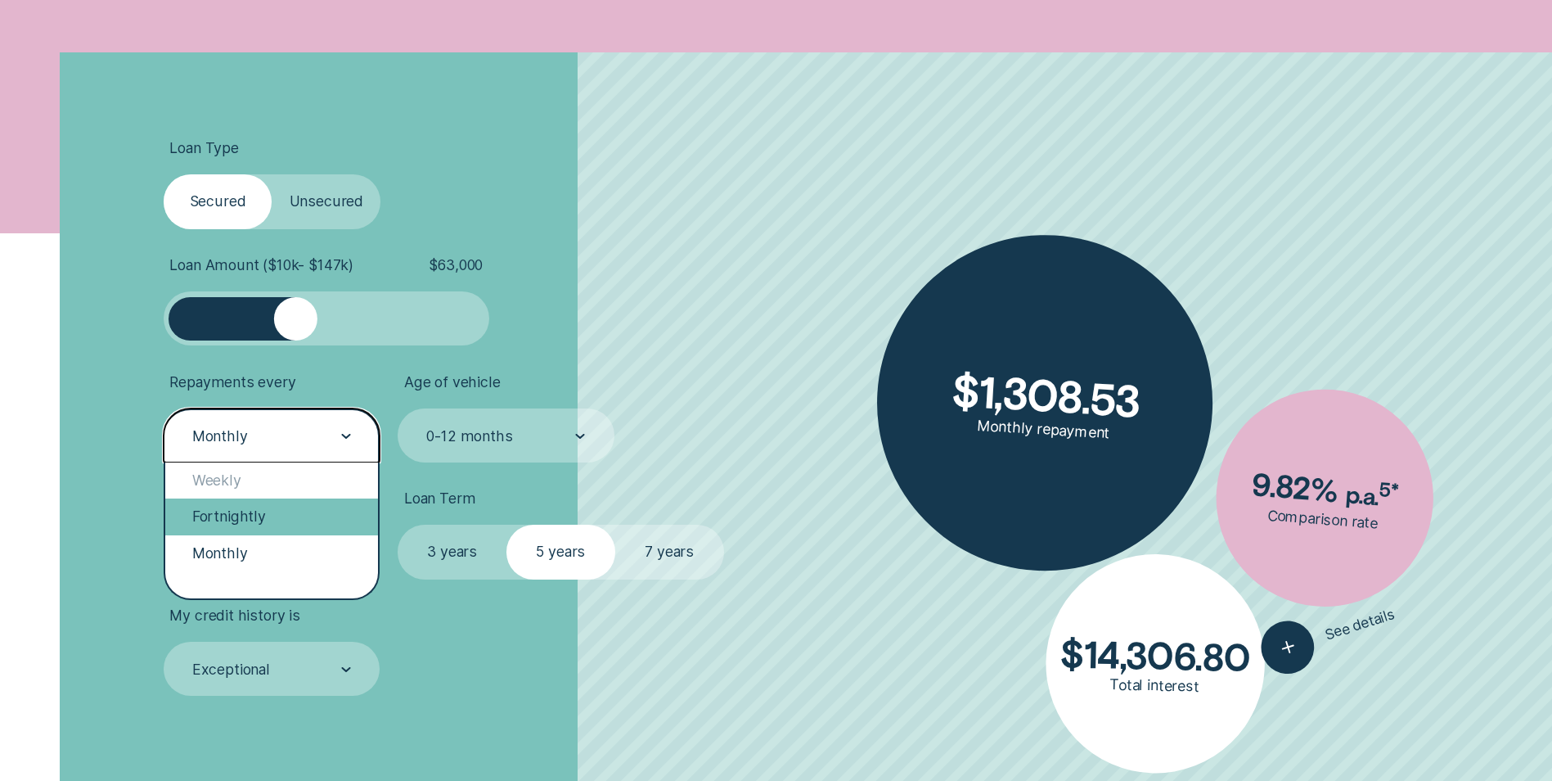
click at [268, 518] on div "Fortnightly" at bounding box center [271, 516] width 213 height 36
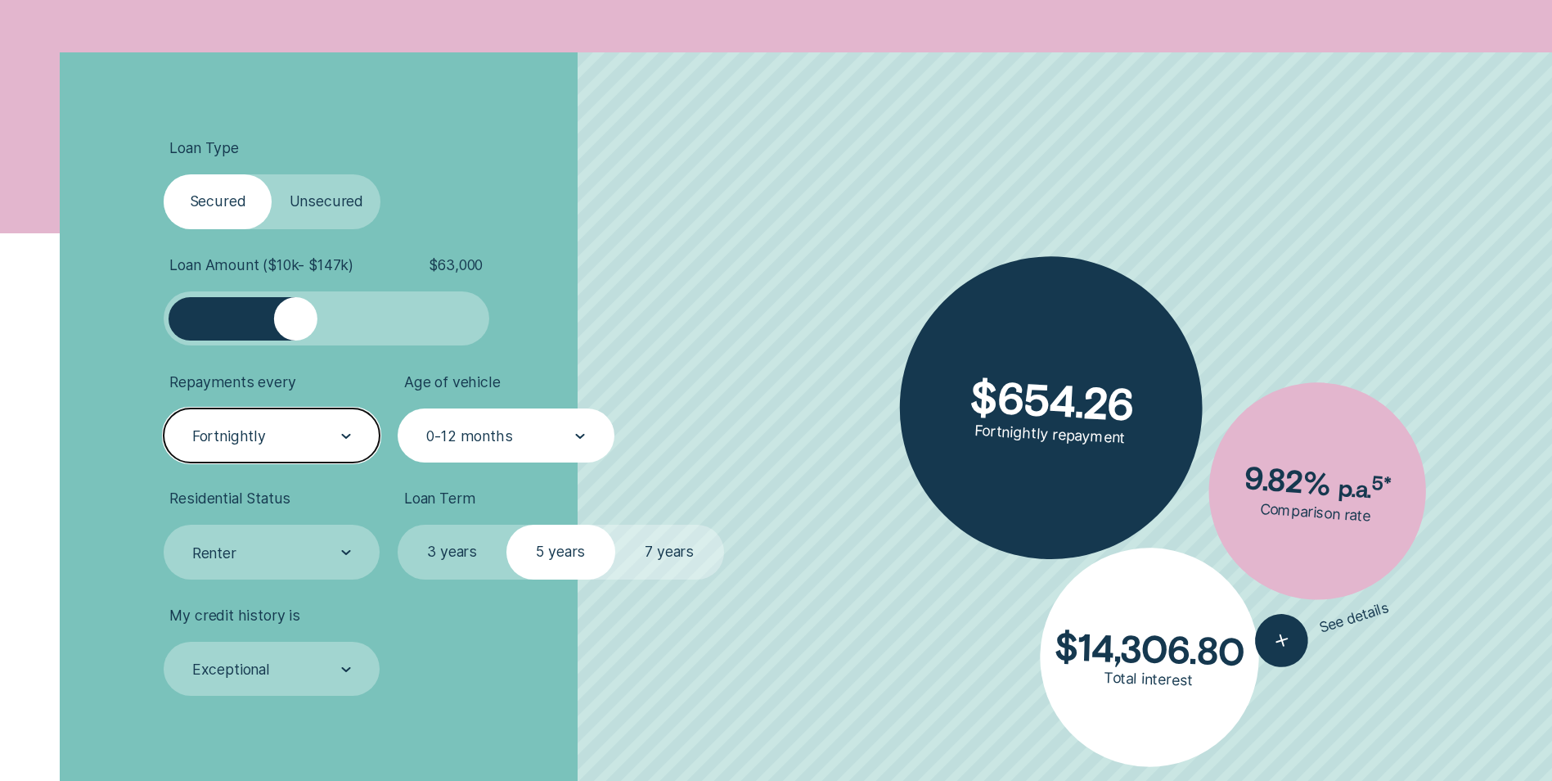
click at [531, 448] on div "0-12 months" at bounding box center [506, 435] width 216 height 54
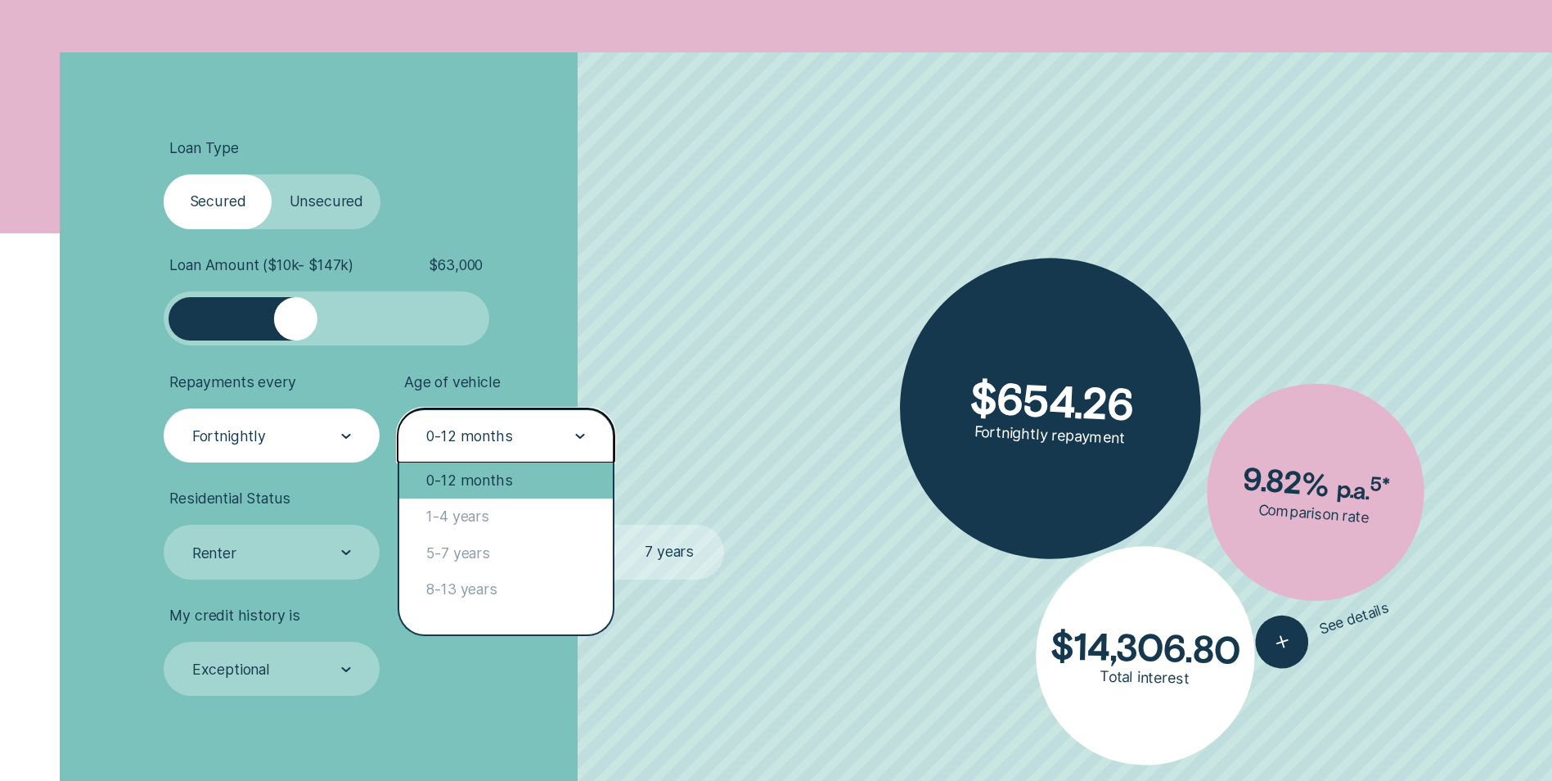
click at [484, 484] on div "0-12 months" at bounding box center [505, 480] width 213 height 36
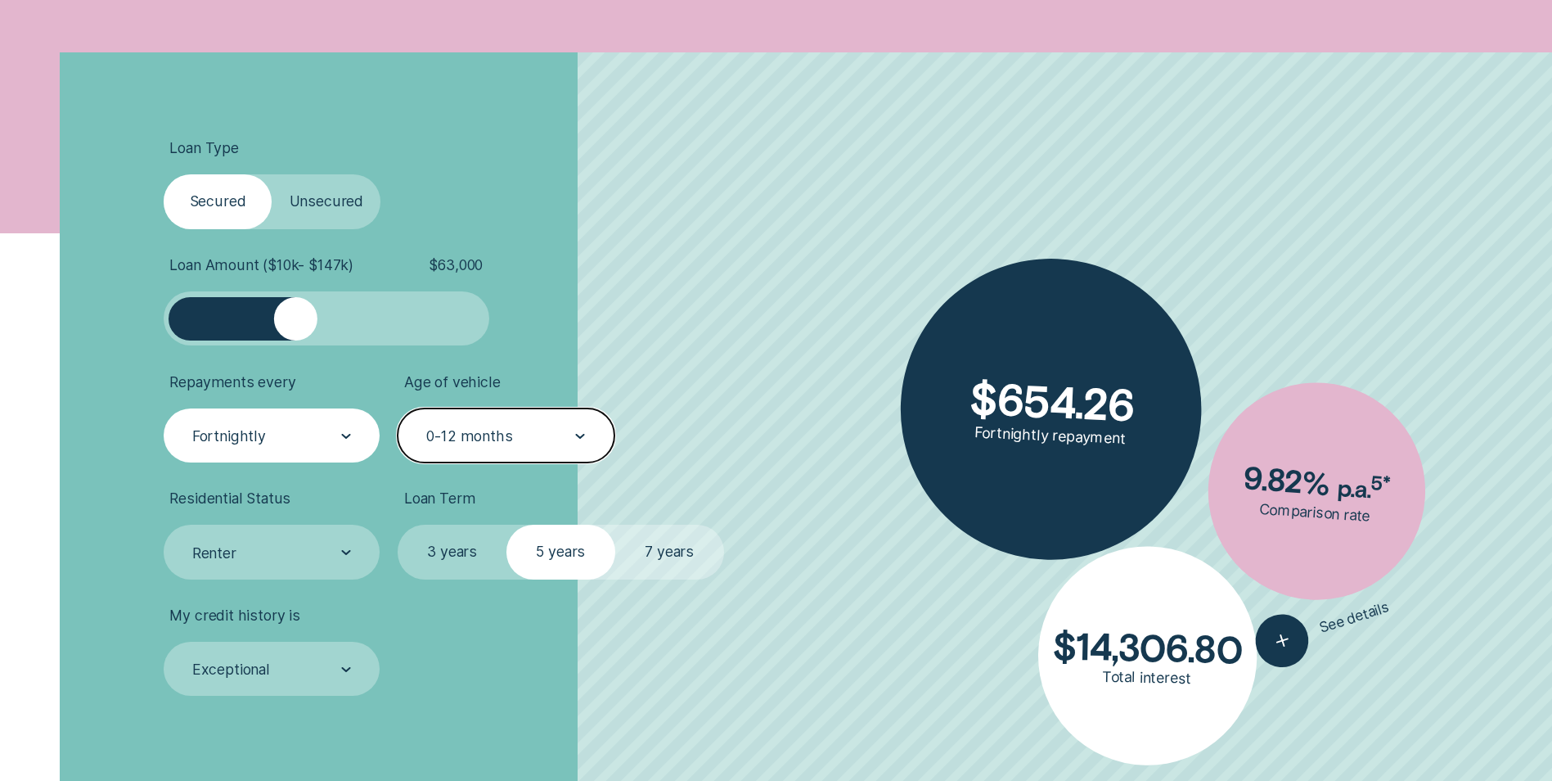
click at [502, 437] on div "0-12 months" at bounding box center [469, 436] width 86 height 18
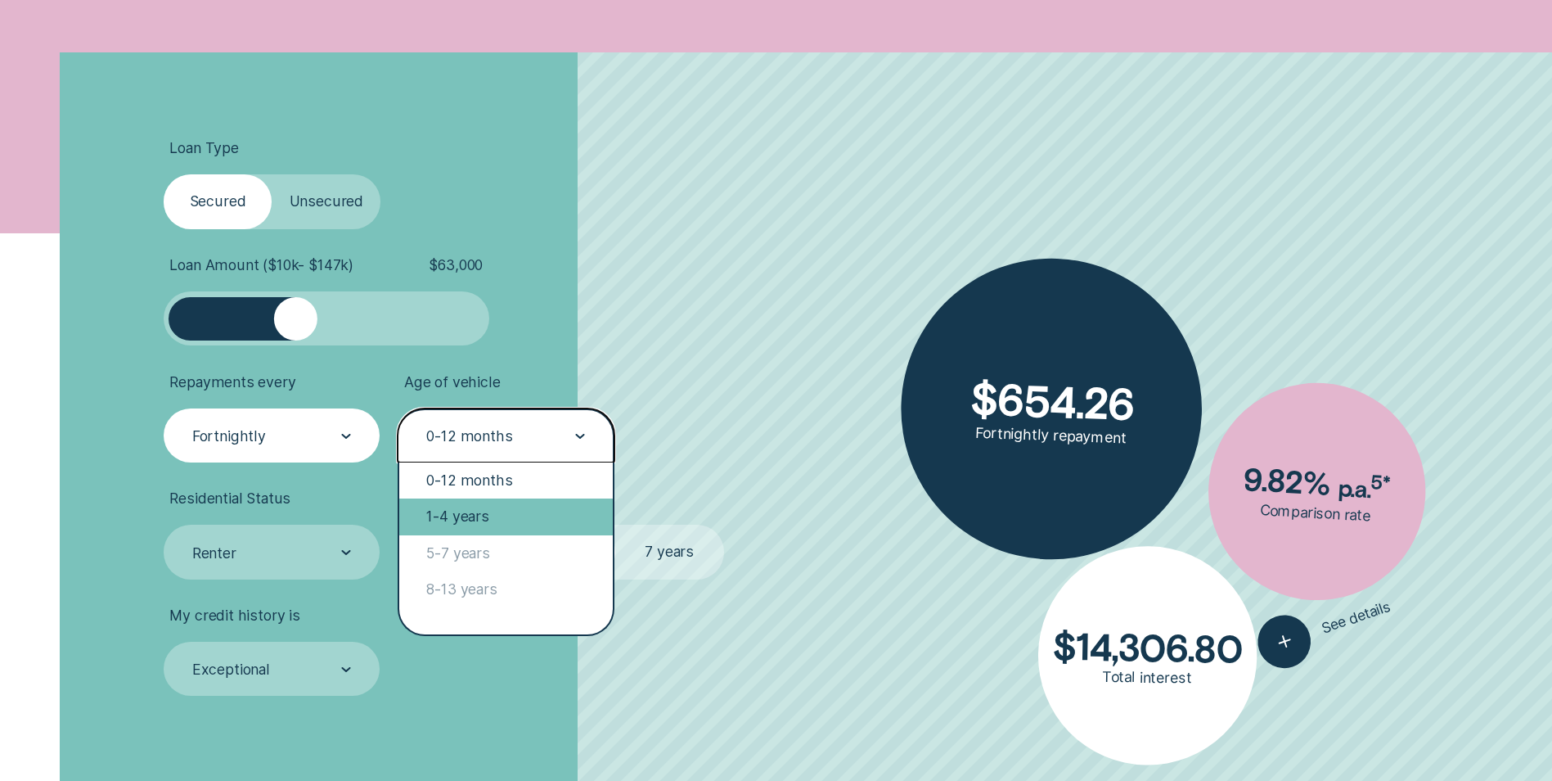
click at [498, 520] on div "1-4 years" at bounding box center [505, 516] width 213 height 36
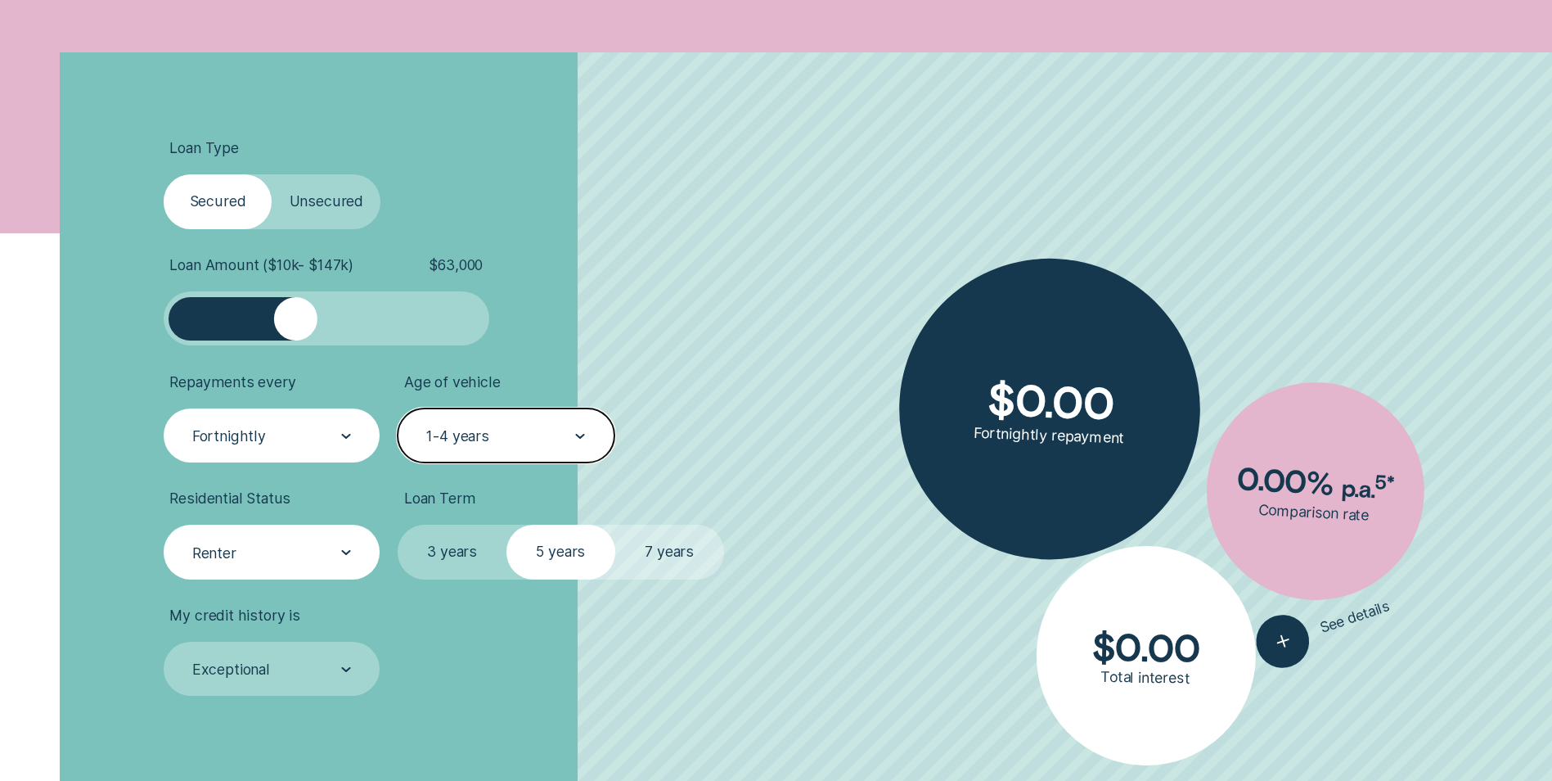
click at [358, 538] on div "Renter" at bounding box center [272, 552] width 216 height 54
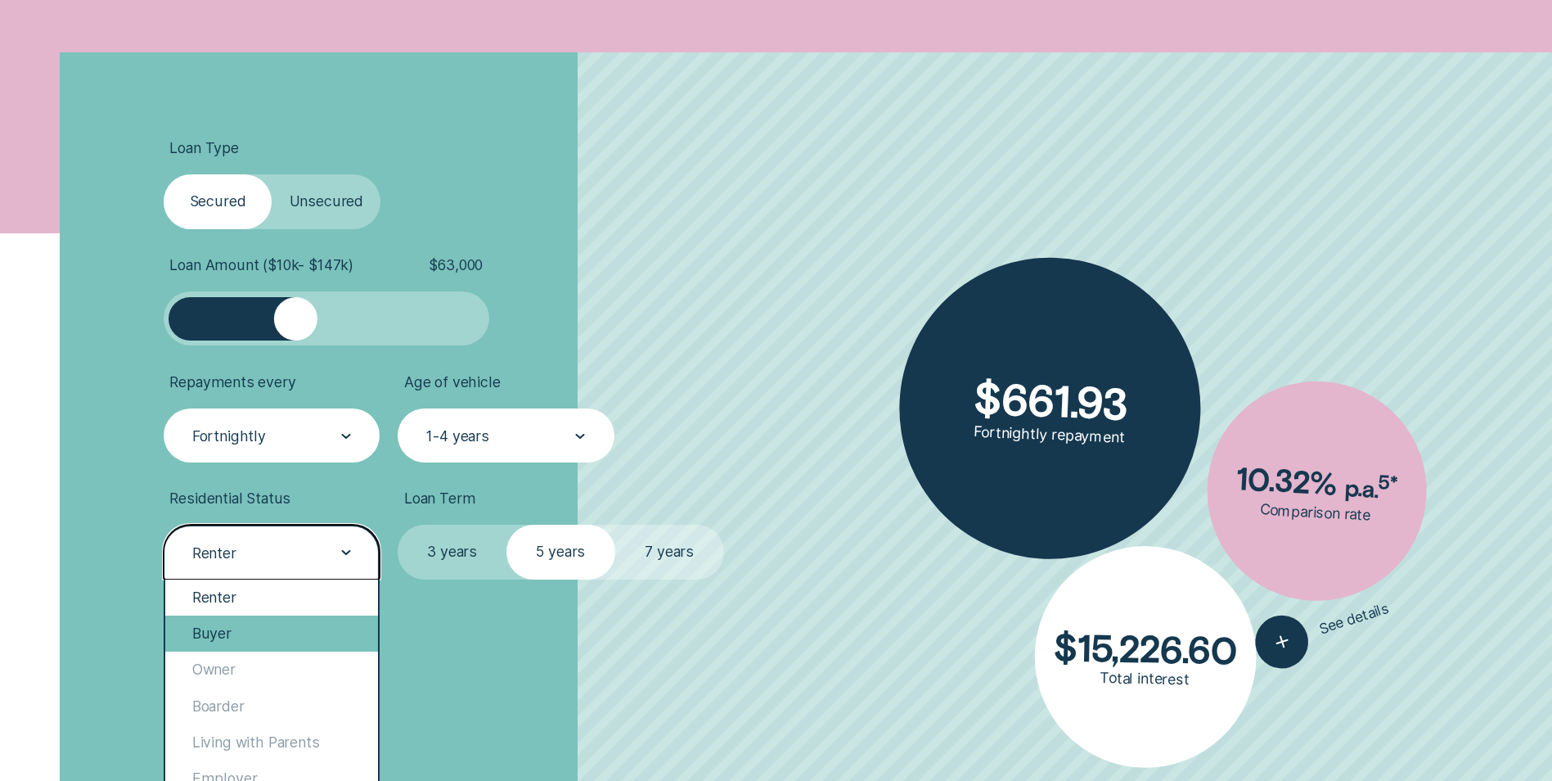
click at [272, 626] on div "Buyer" at bounding box center [271, 633] width 213 height 36
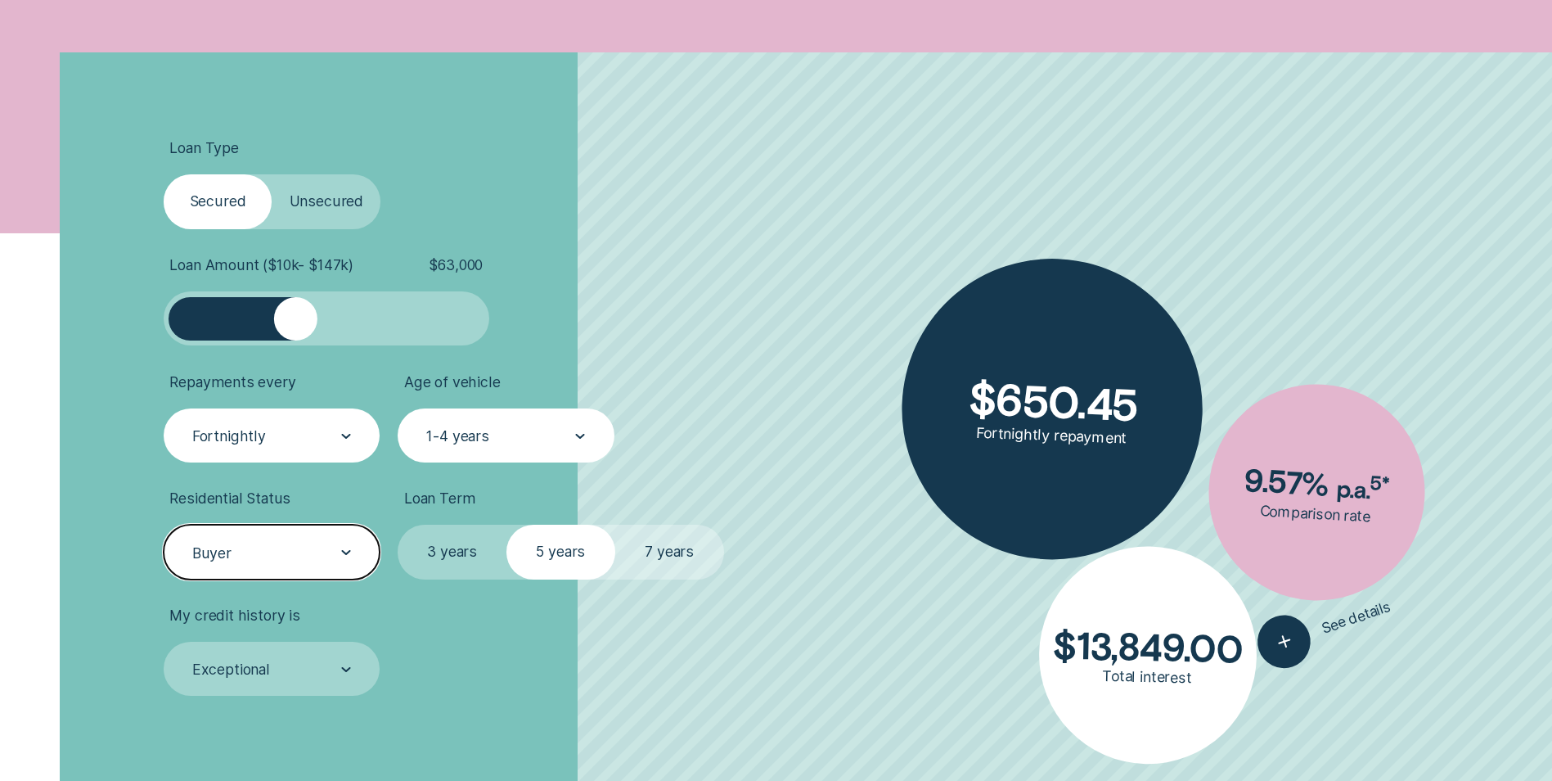
click at [659, 559] on label "7 years" at bounding box center [669, 552] width 109 height 54
click at [615, 525] on input "7 years" at bounding box center [615, 525] width 0 height 0
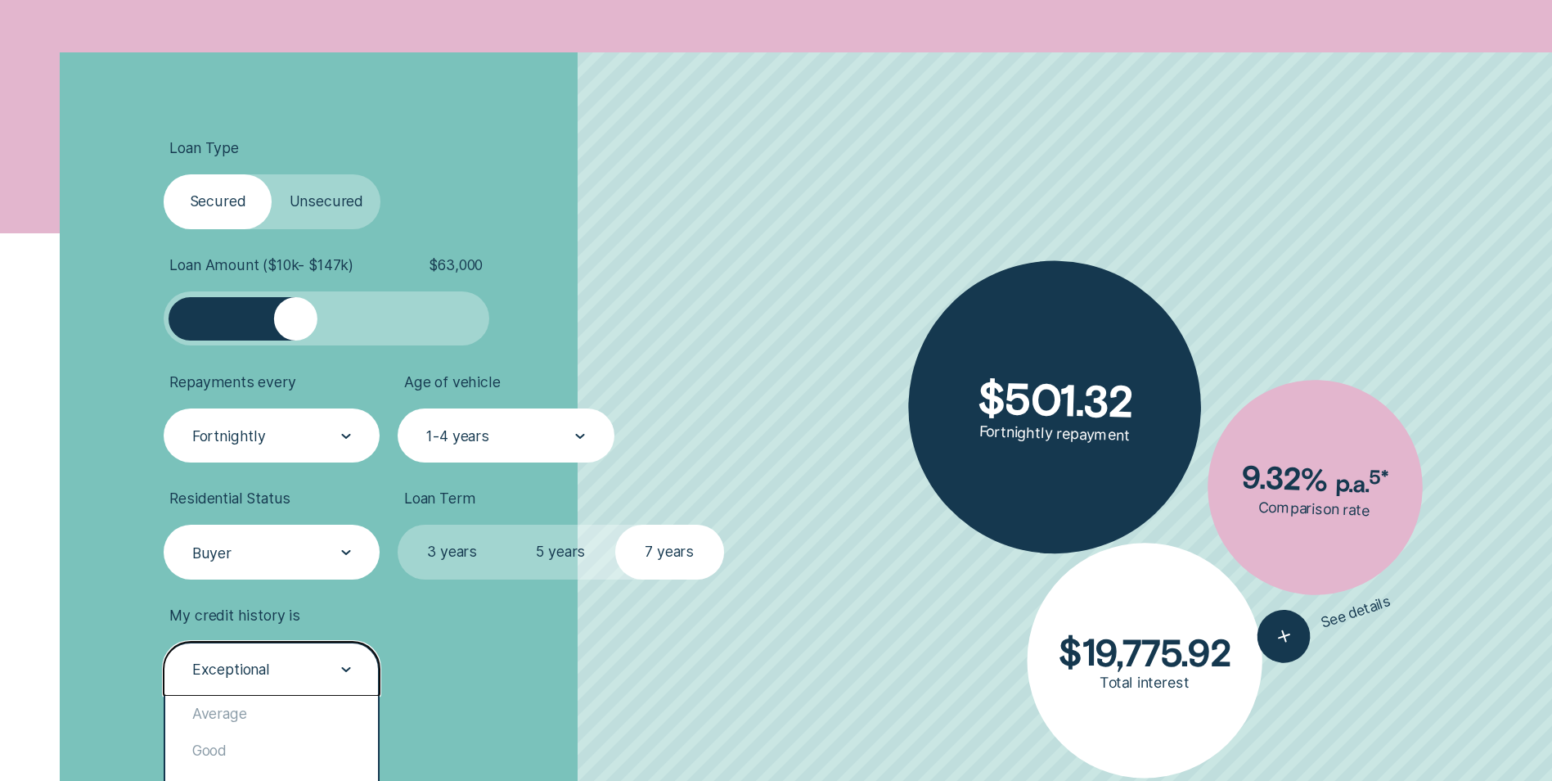
click at [289, 681] on div "Exceptional" at bounding box center [272, 669] width 216 height 54
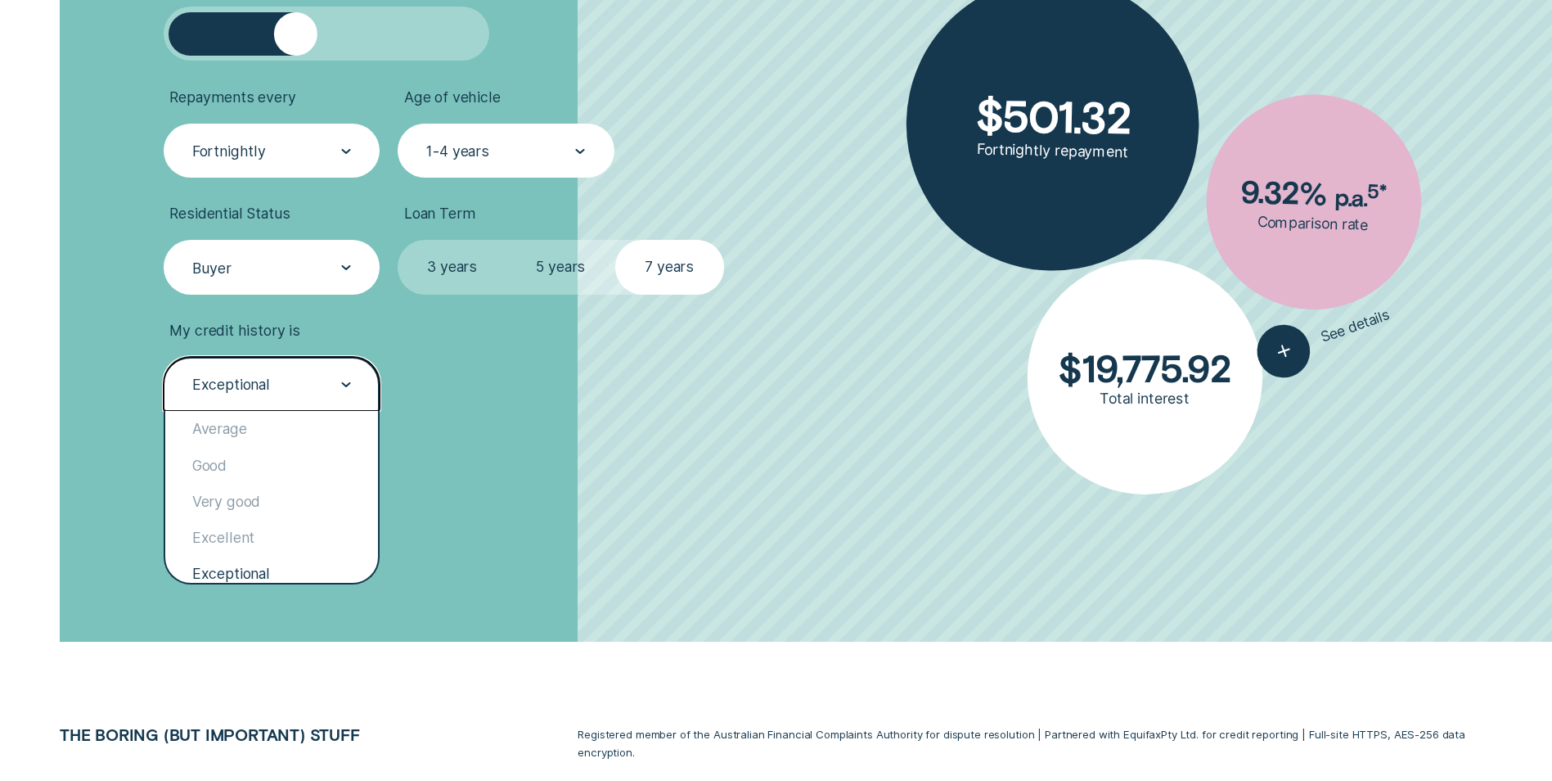
scroll to position [818, 0]
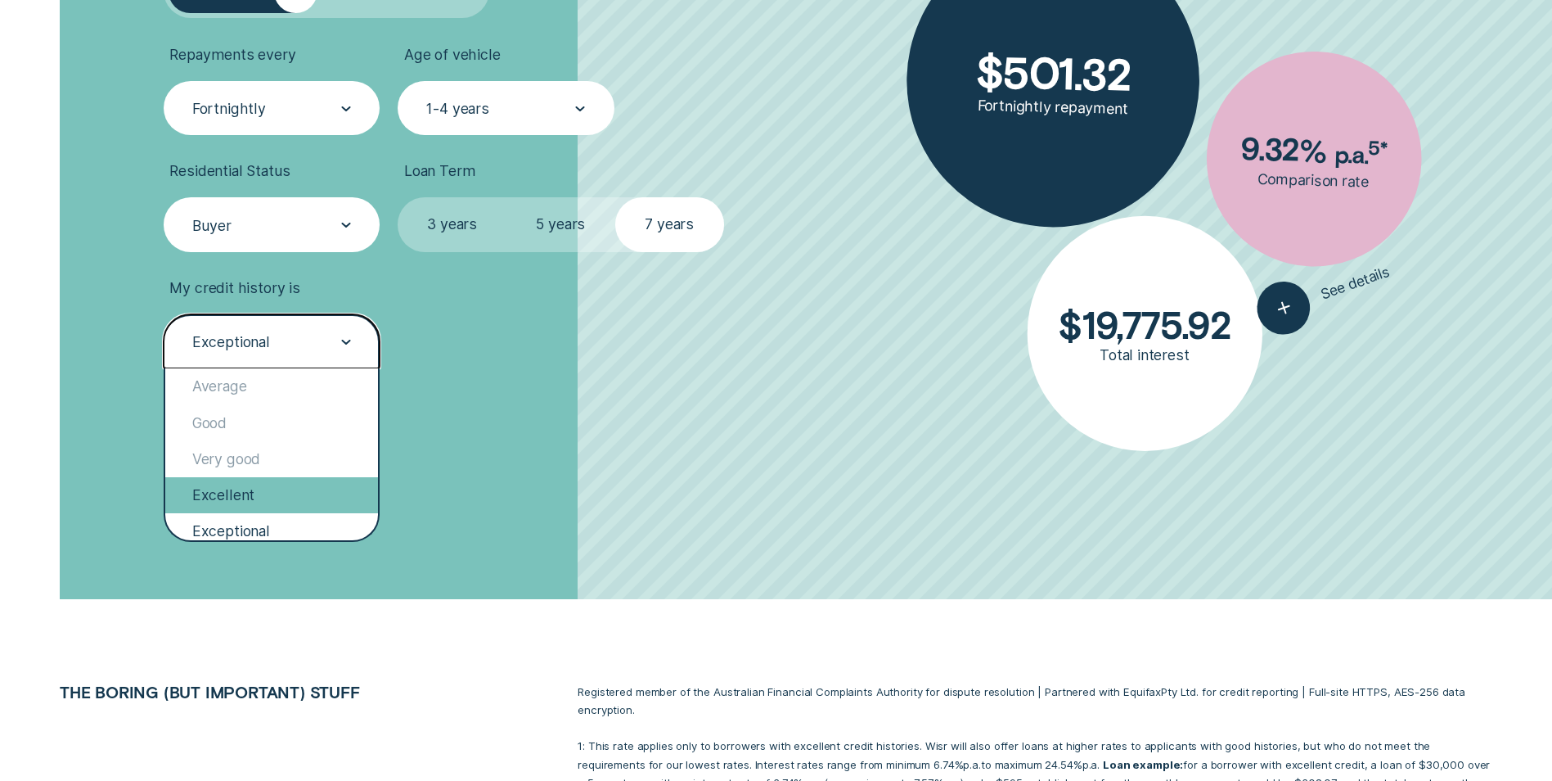
click at [281, 496] on div "Excellent" at bounding box center [271, 495] width 213 height 36
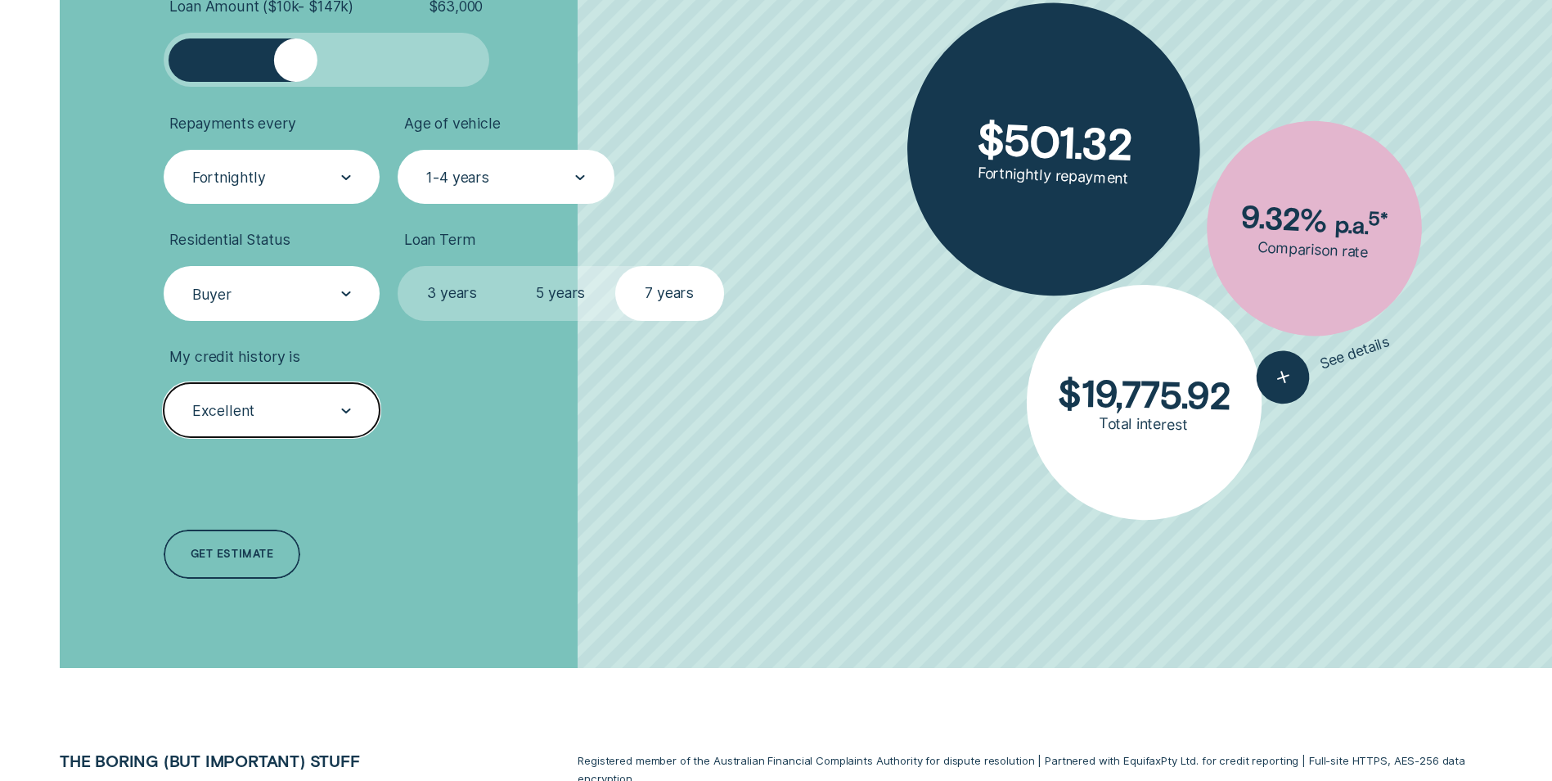
scroll to position [655, 0]
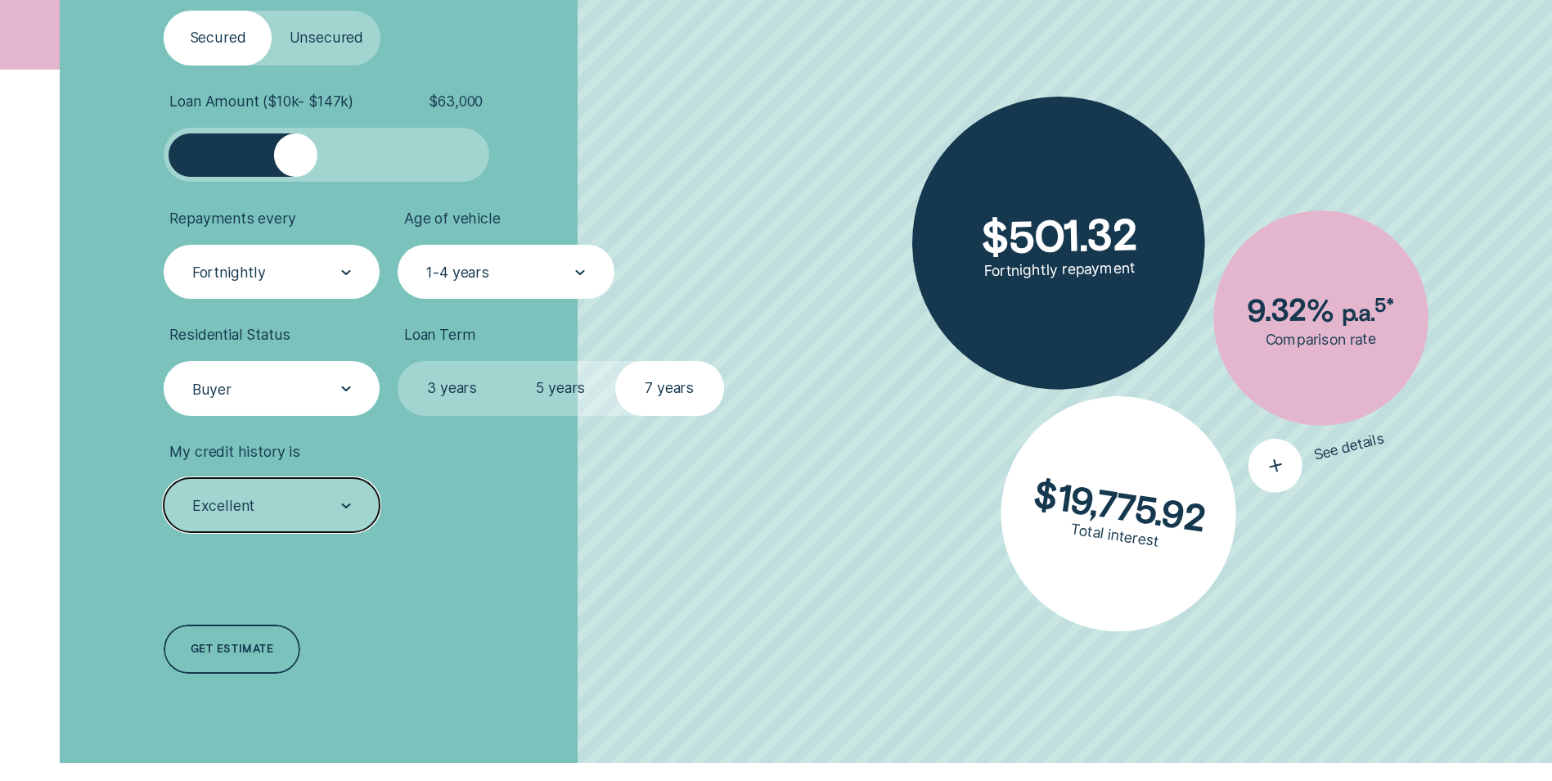
click at [1286, 478] on div "button" at bounding box center [1276, 465] width 66 height 66
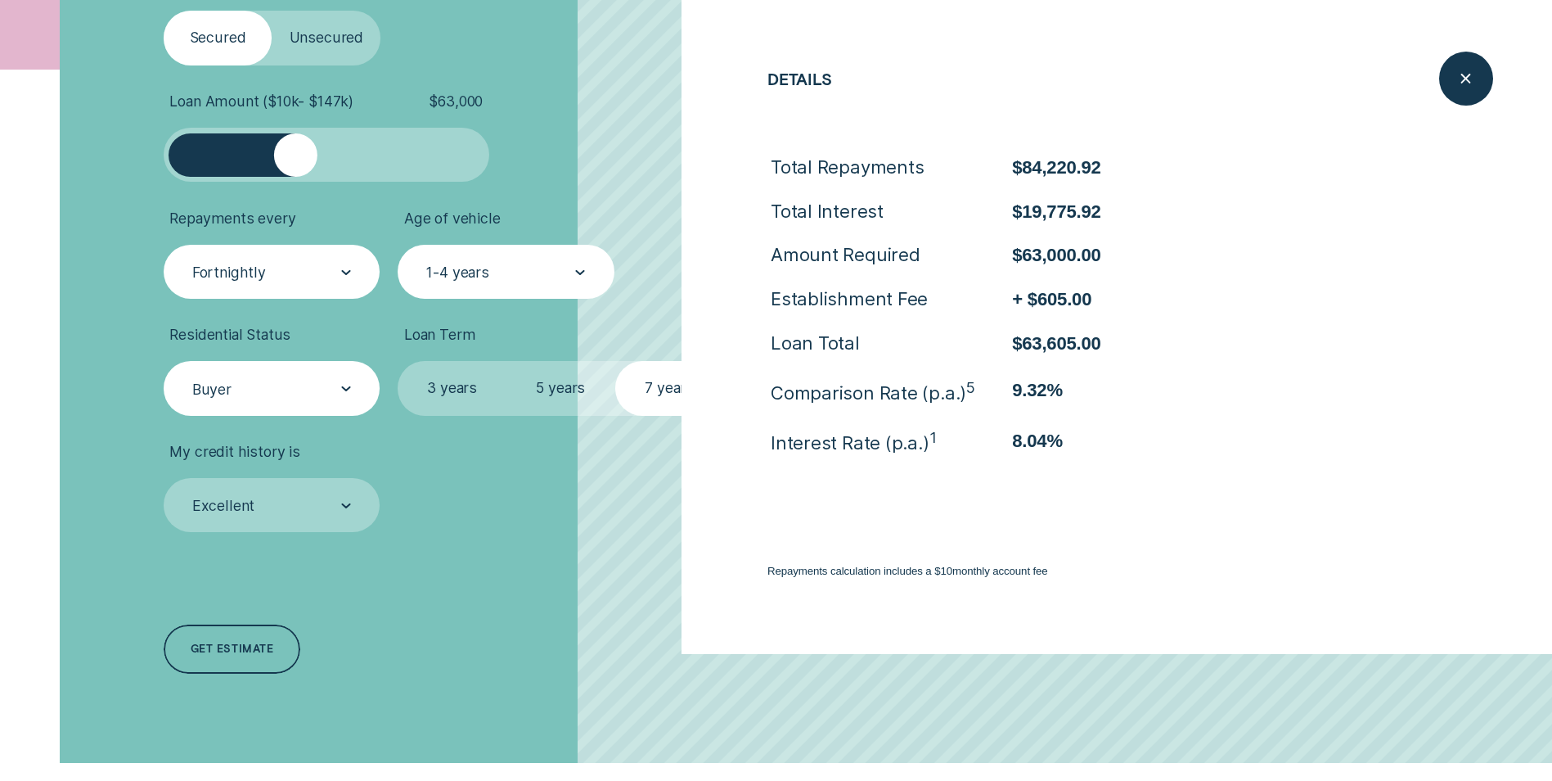
drag, startPoint x: 575, startPoint y: 557, endPoint x: 574, endPoint y: 549, distance: 8.3
click at [575, 556] on div "Loan Type Select Loan Type Secured Unsecured Loan Amount ( $10k - $147k ) $ 63,…" at bounding box center [414, 326] width 518 height 874
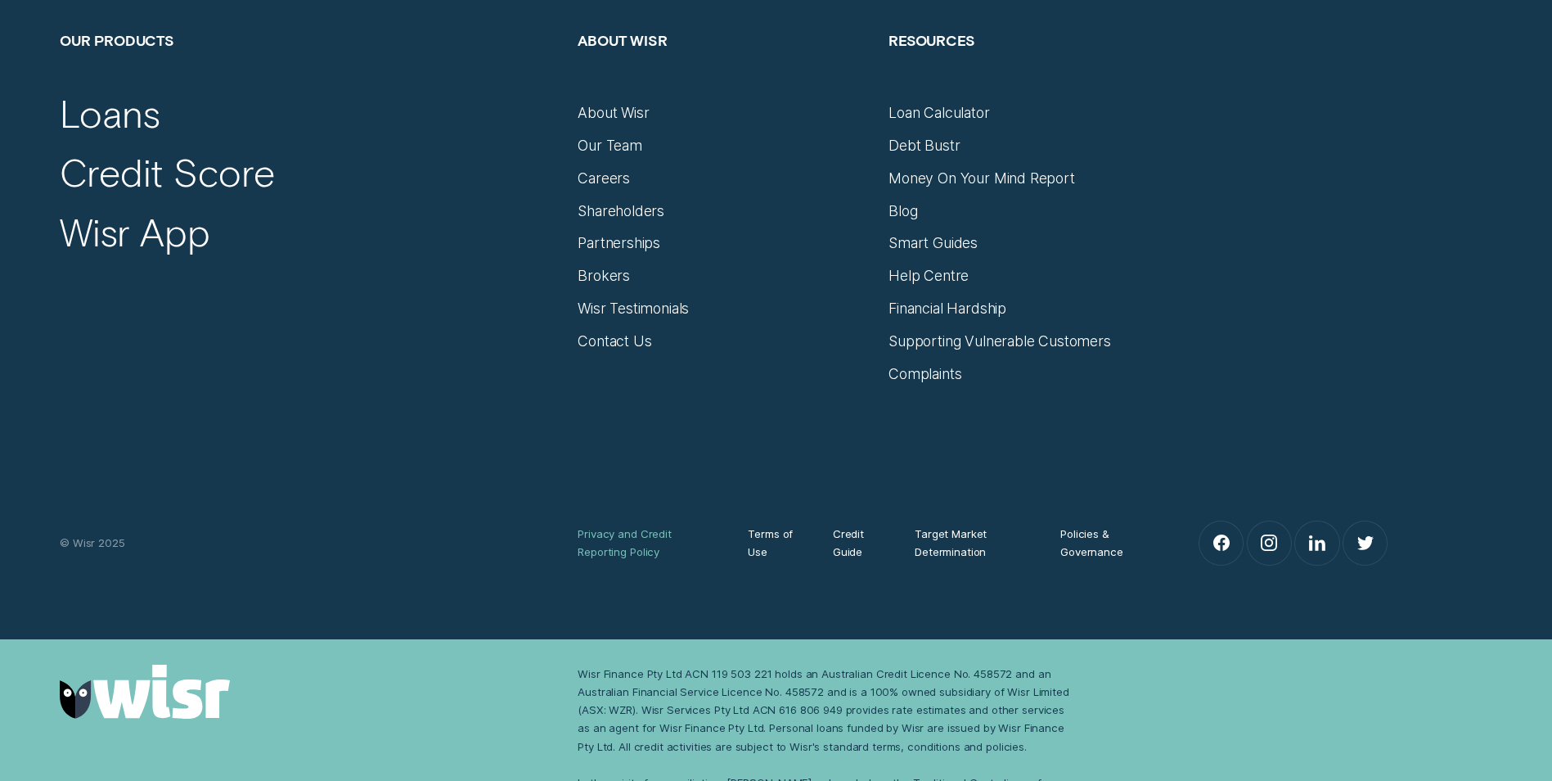
scroll to position [2128, 0]
